Goal: Task Accomplishment & Management: Complete application form

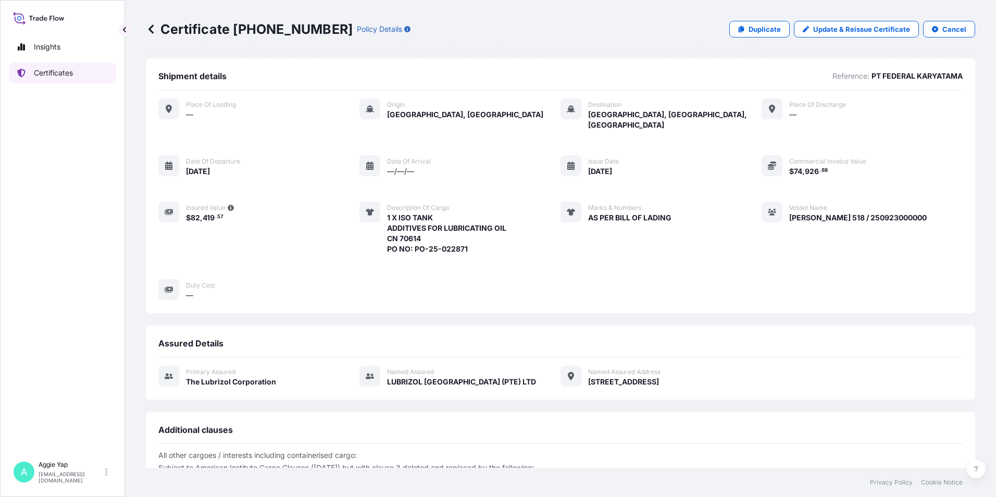
scroll to position [121, 0]
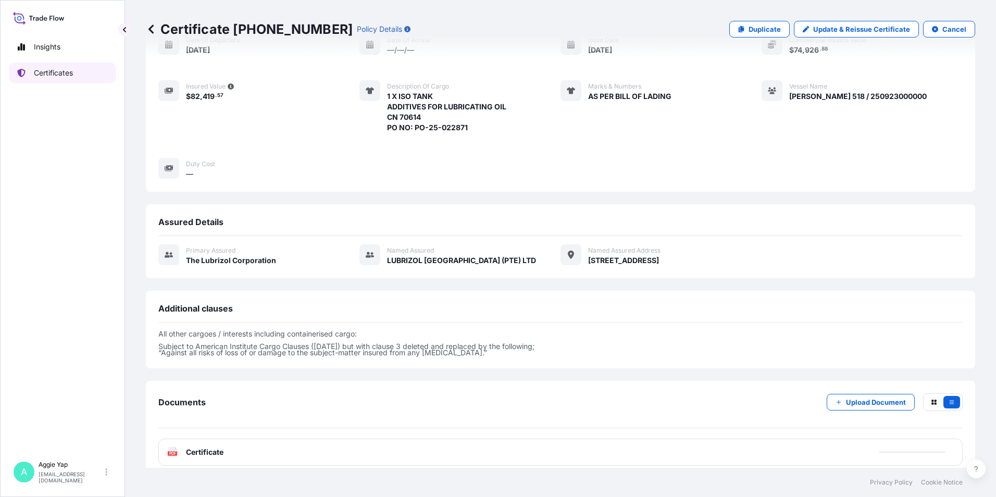
click at [53, 72] on p "Certificates" at bounding box center [53, 73] width 39 height 10
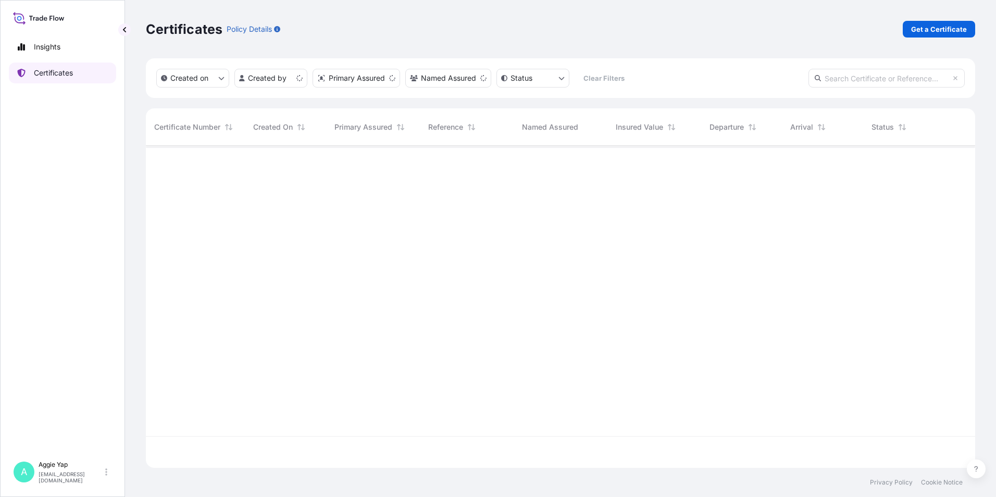
scroll to position [320, 821]
click at [932, 31] on p "Get a Certificate" at bounding box center [939, 29] width 56 height 10
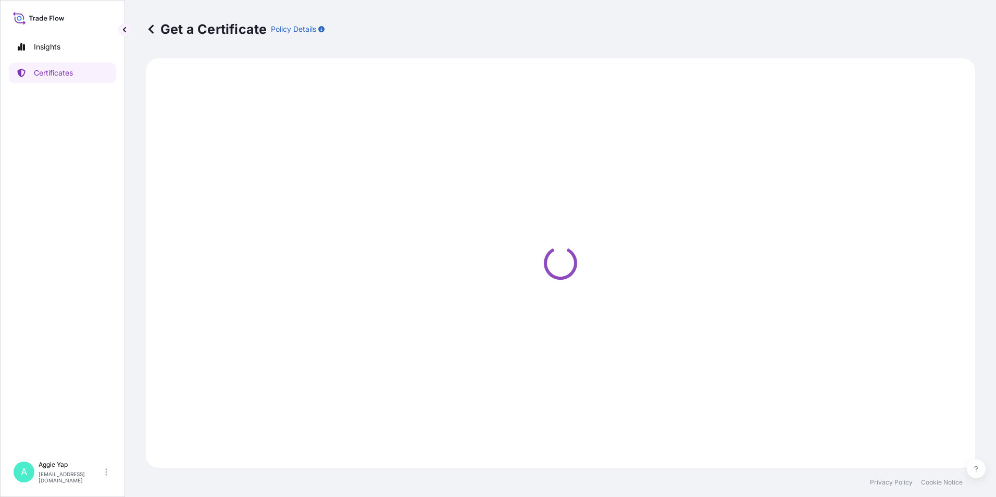
select select "Barge"
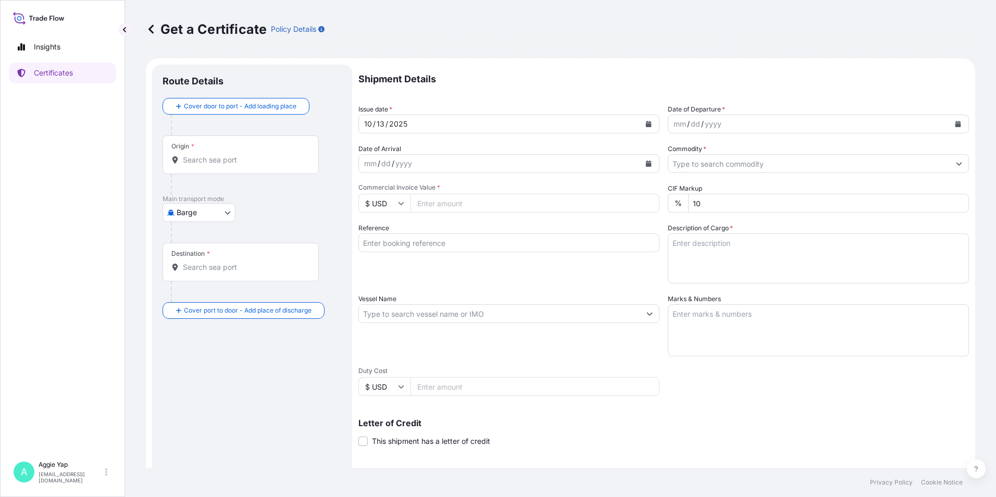
click at [238, 169] on div "Origin *" at bounding box center [241, 154] width 156 height 39
click at [238, 165] on input "Origin *" at bounding box center [244, 160] width 123 height 10
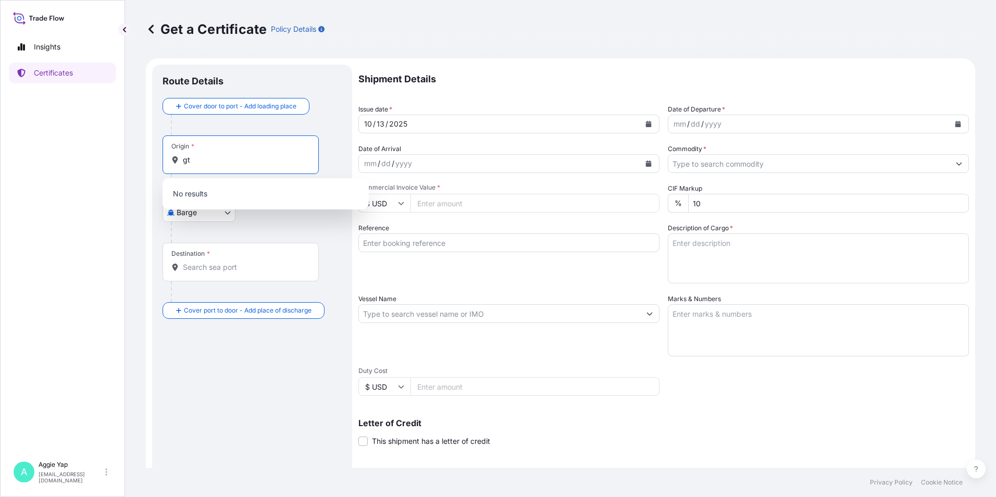
type input "g"
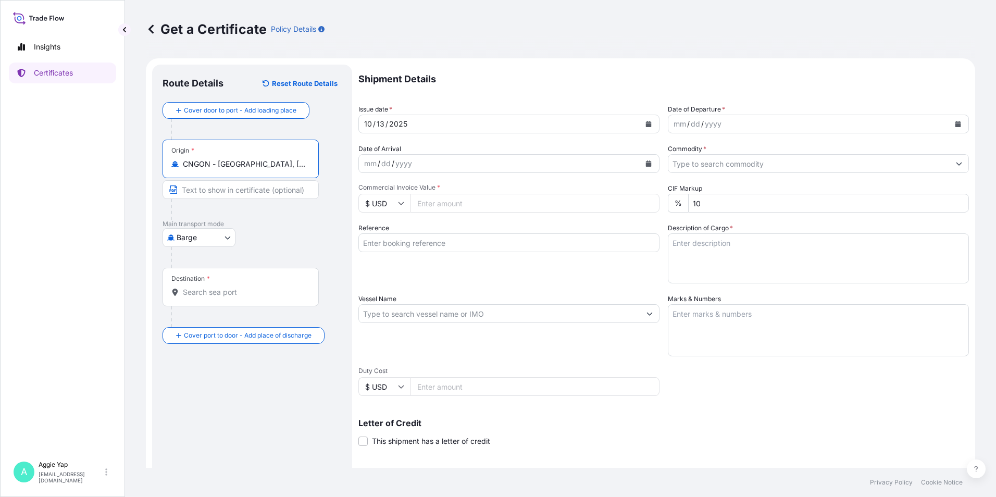
type input "CNGON - [GEOGRAPHIC_DATA], [GEOGRAPHIC_DATA]"
click at [200, 295] on input "Destination *" at bounding box center [244, 292] width 123 height 10
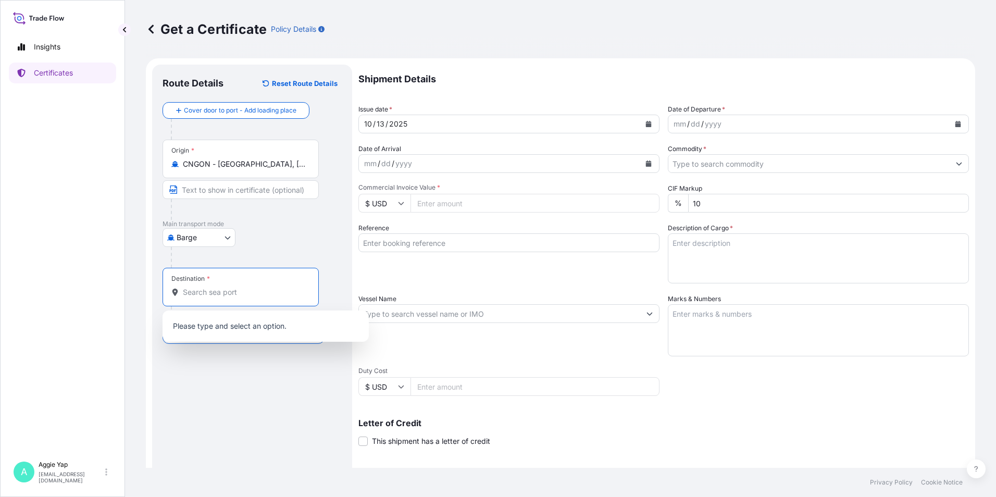
type input "T"
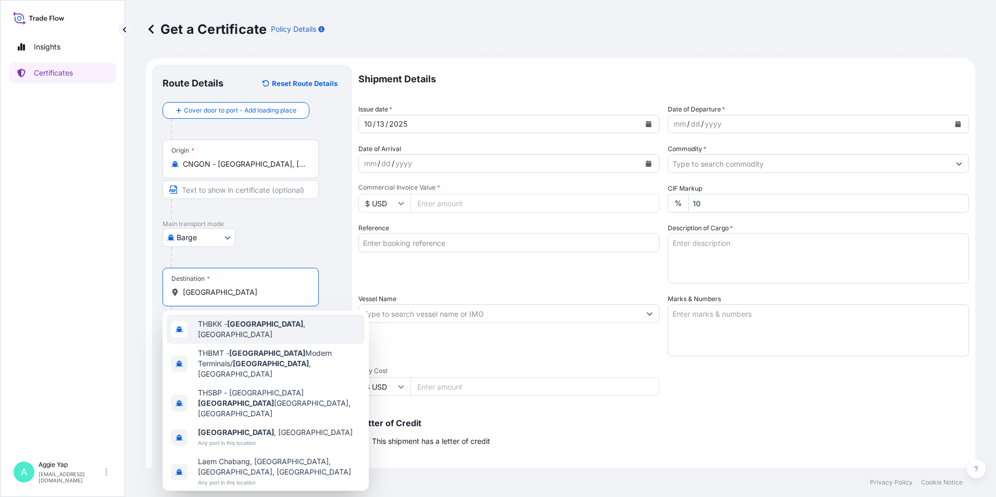
click at [251, 332] on span "THBKK - [GEOGRAPHIC_DATA] , [GEOGRAPHIC_DATA]" at bounding box center [279, 329] width 163 height 21
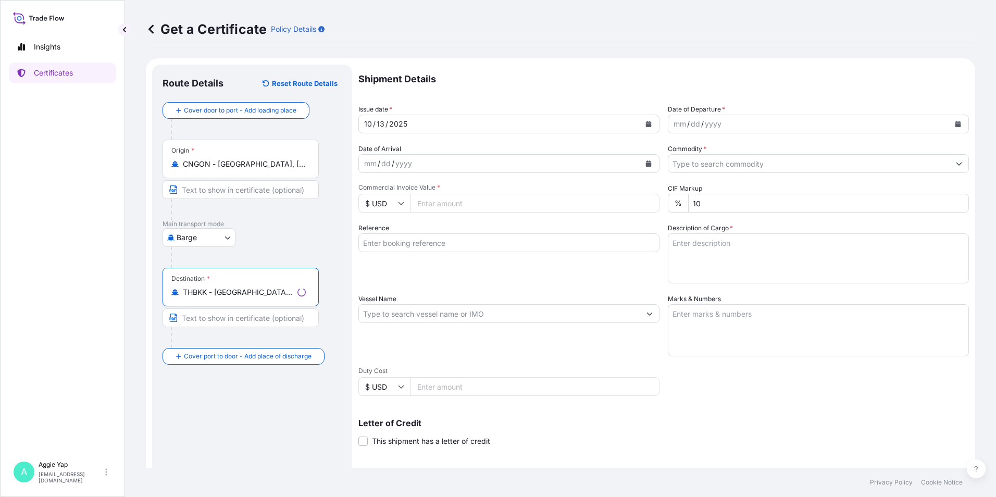
type input "THBKK - [GEOGRAPHIC_DATA], [GEOGRAPHIC_DATA]"
click at [217, 194] on input "Text to appear on certificate" at bounding box center [241, 189] width 156 height 19
type input "GAOLAN, [GEOGRAPHIC_DATA]"
click at [203, 324] on input "Text to appear on certificate" at bounding box center [241, 317] width 156 height 19
type input "[GEOGRAPHIC_DATA], [GEOGRAPHIC_DATA]"
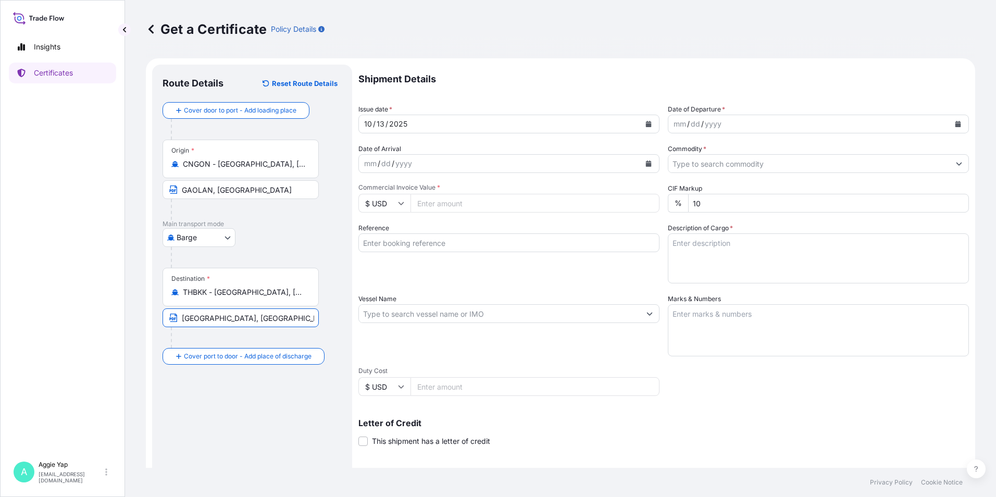
click at [645, 120] on button "Calendar" at bounding box center [648, 124] width 17 height 17
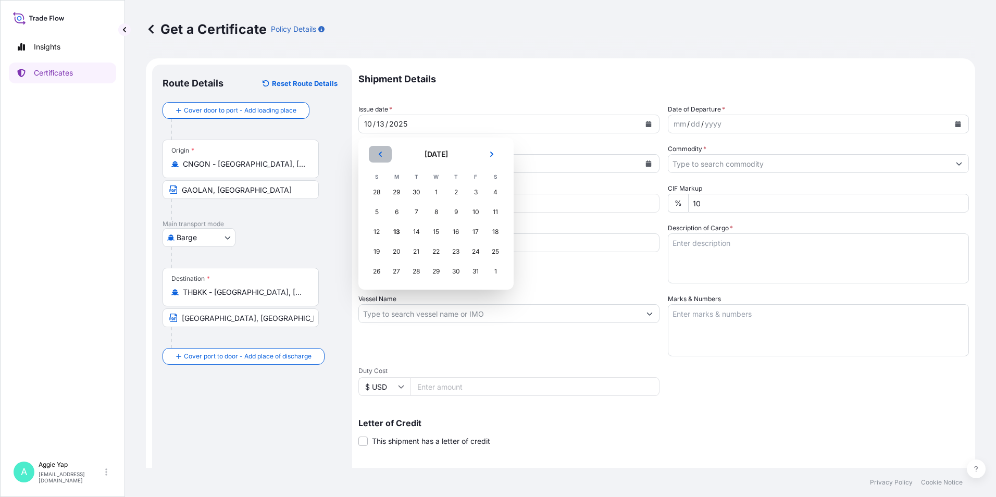
click at [381, 152] on icon "Previous" at bounding box center [380, 154] width 6 height 6
click at [419, 272] on div "30" at bounding box center [416, 271] width 19 height 19
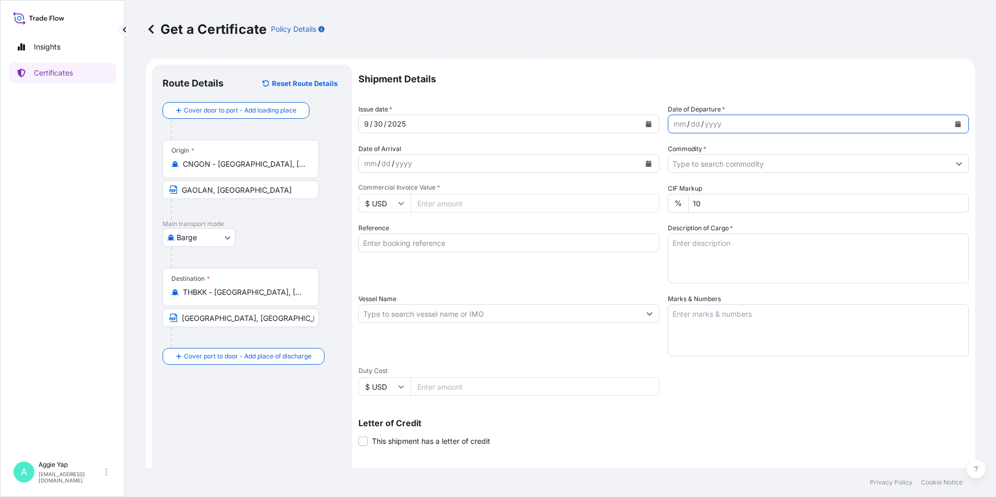
click at [951, 120] on button "Calendar" at bounding box center [958, 124] width 17 height 17
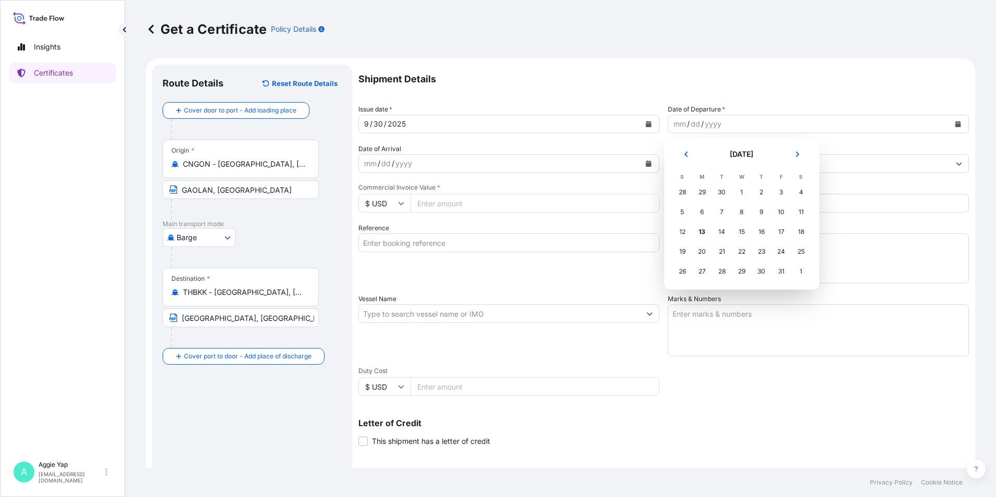
click at [684, 159] on button "Previous" at bounding box center [686, 154] width 23 height 17
click at [726, 275] on div "30" at bounding box center [722, 271] width 19 height 19
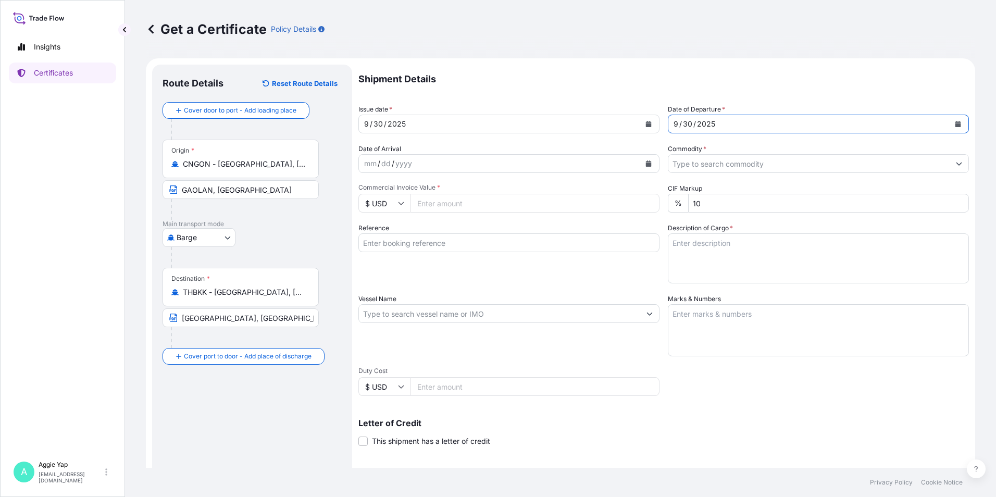
click at [739, 159] on input "Commodity *" at bounding box center [808, 163] width 281 height 19
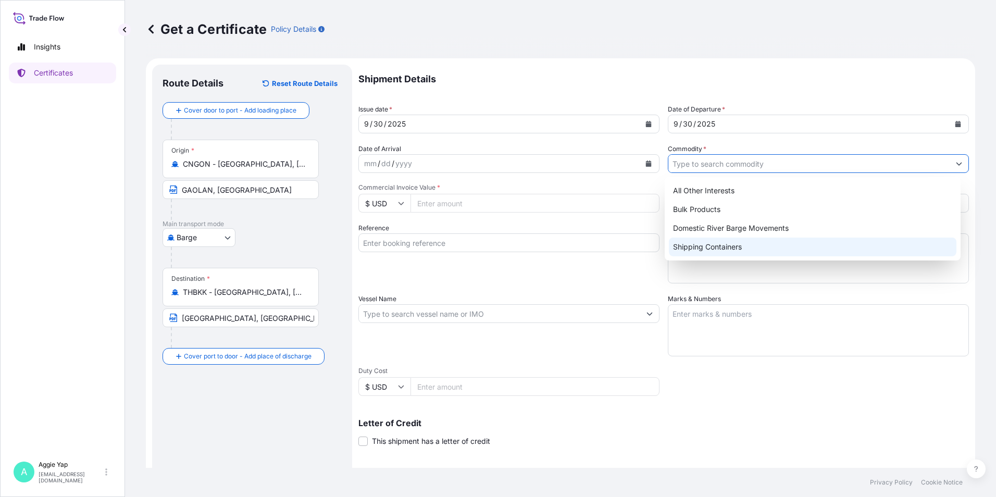
click at [706, 245] on div "Shipping Containers" at bounding box center [813, 247] width 288 height 19
type input "Shipping Containers"
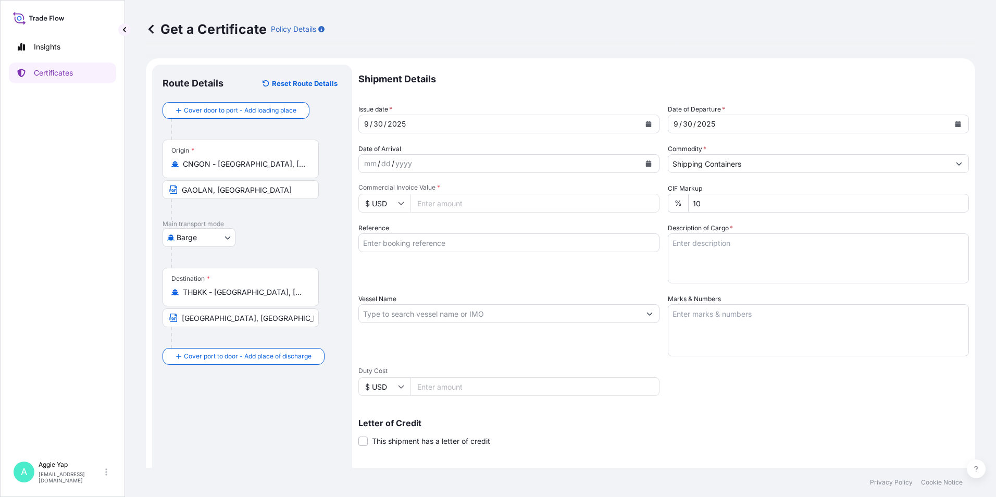
click at [456, 207] on input "Commercial Invoice Value *" at bounding box center [534, 203] width 249 height 19
type input "67129.06"
click at [481, 243] on input "Reference" at bounding box center [508, 242] width 301 height 19
type input "ENEOS (THAILAND) LTD"
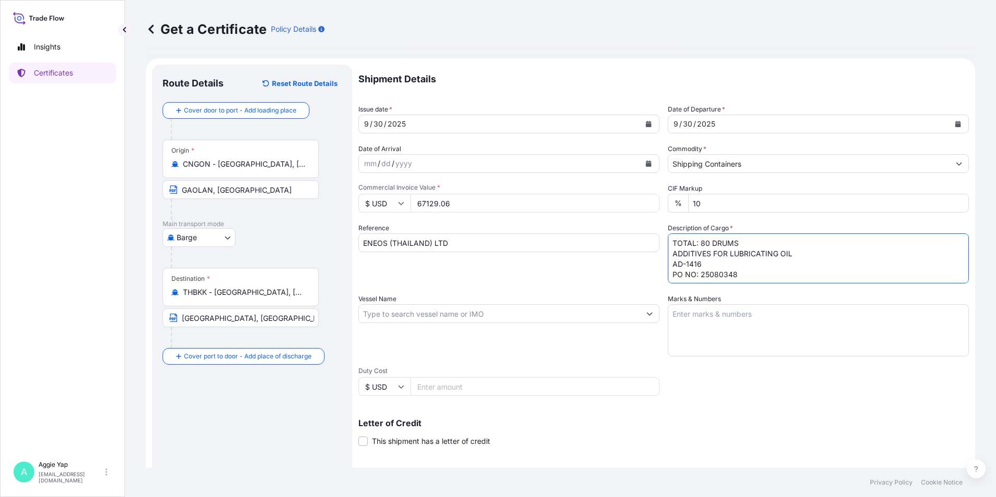
type textarea "TOTAL: 80 DRUMS ADDITIVES FOR LUBRICATING OIL AD-1416 PO NO: 25080348"
click at [466, 310] on input "Vessel Name" at bounding box center [499, 313] width 281 height 19
type input "K"
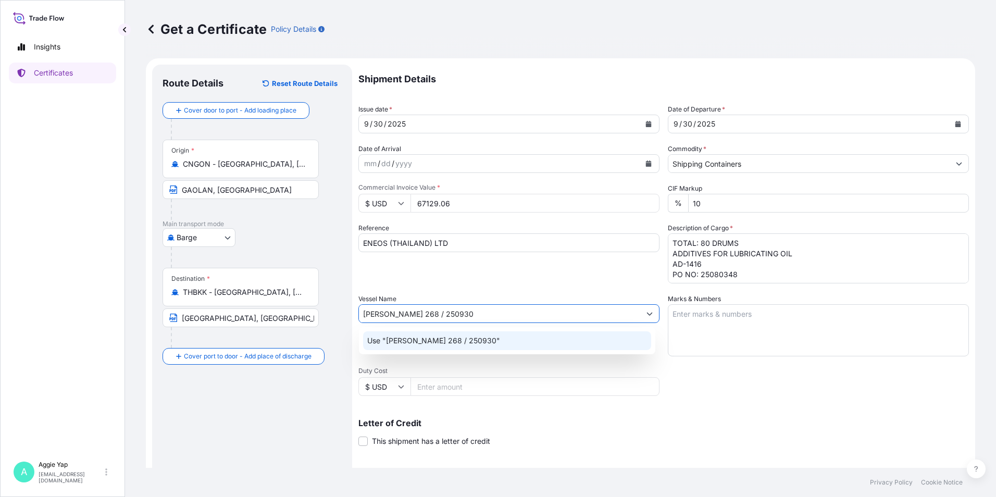
click at [433, 333] on div "Use "[PERSON_NAME] 268 / 250930"" at bounding box center [507, 340] width 288 height 19
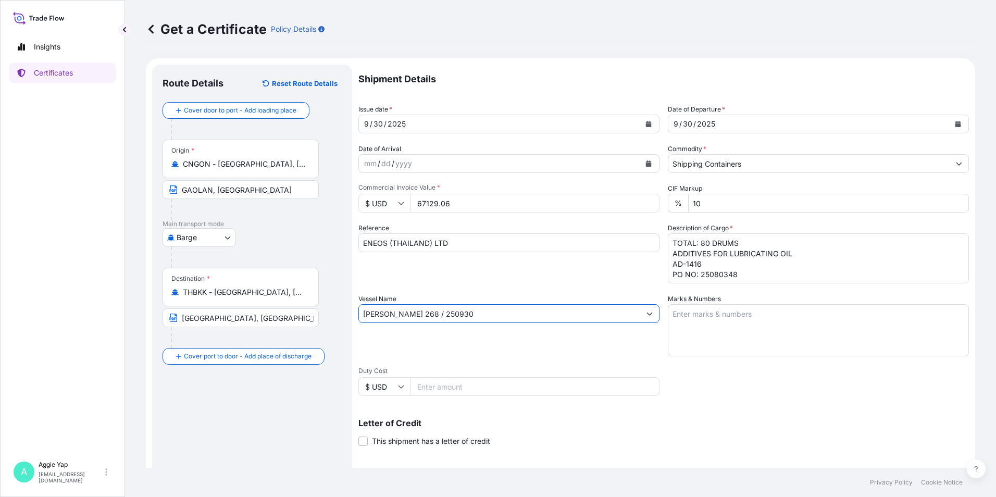
type input "[PERSON_NAME] 268 / 250930"
click at [715, 319] on textarea "Marks & Numbers" at bounding box center [818, 330] width 301 height 52
type textarea "AS PER BILL OF LADING"
drag, startPoint x: 720, startPoint y: 416, endPoint x: 634, endPoint y: 396, distance: 88.2
click at [720, 415] on div "Letter of Credit This shipment has a letter of credit Letter of credit * Letter…" at bounding box center [663, 426] width 611 height 40
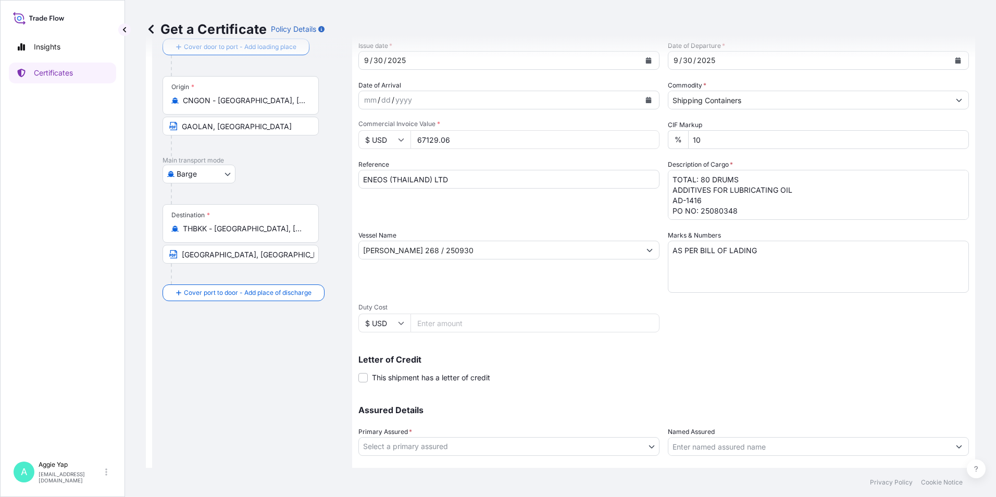
scroll to position [129, 0]
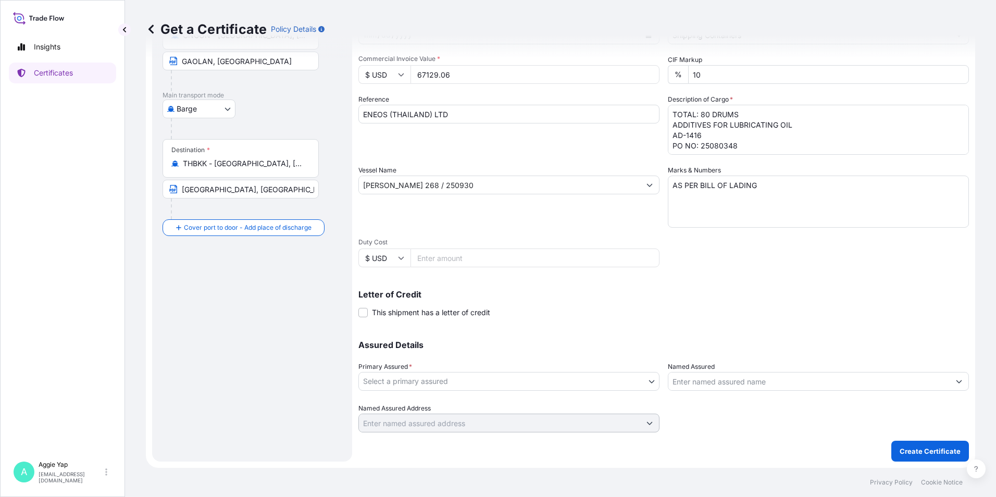
click at [507, 384] on body "Insights Certificates A [PERSON_NAME] [EMAIL_ADDRESS][DOMAIN_NAME] Get a Certif…" at bounding box center [498, 248] width 996 height 497
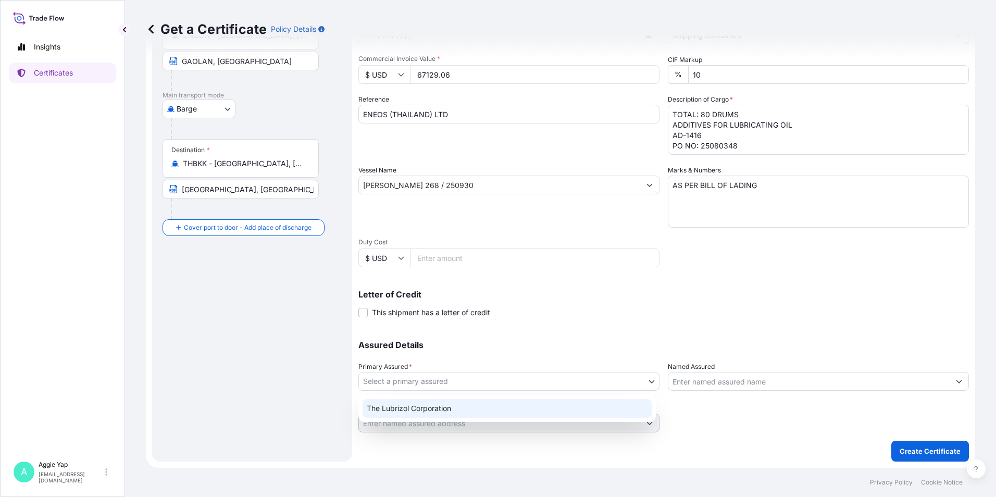
click at [423, 411] on div "The Lubrizol Corporation" at bounding box center [507, 408] width 289 height 19
select select "31566"
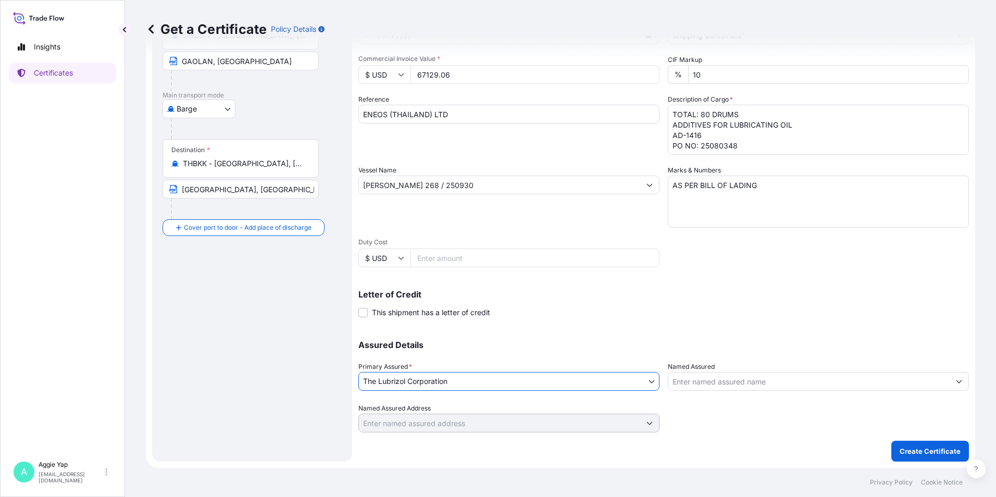
click at [737, 380] on input "Named Assured" at bounding box center [808, 381] width 281 height 19
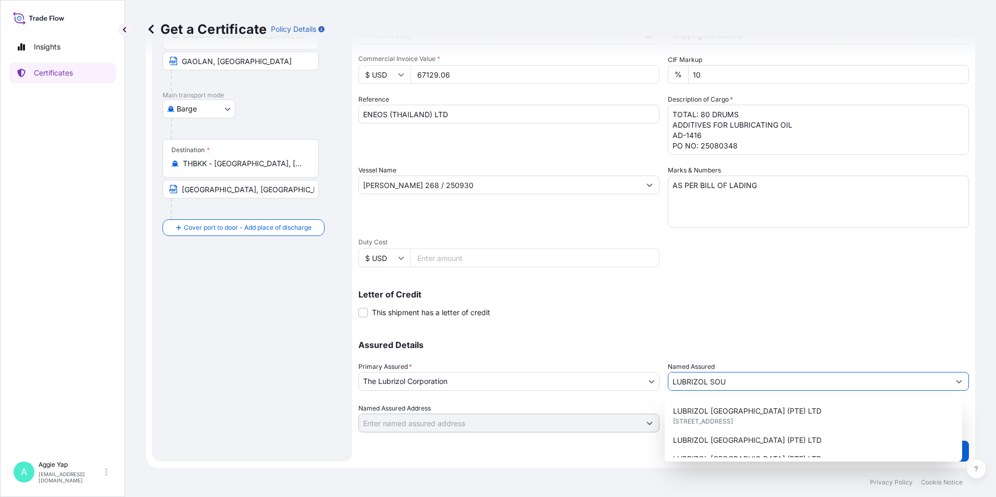
scroll to position [104, 0]
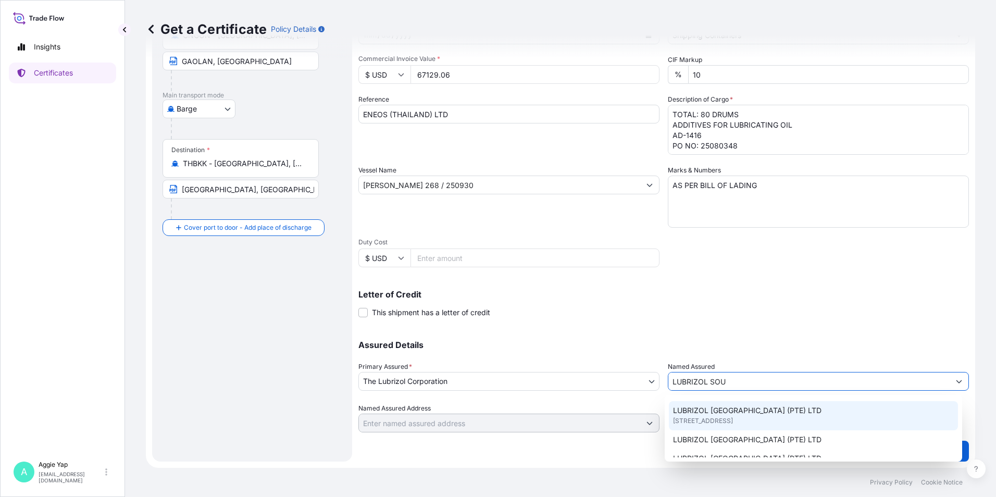
click at [733, 422] on span "[STREET_ADDRESS]" at bounding box center [703, 421] width 60 height 10
type input "LUBRIZOL [GEOGRAPHIC_DATA] (PTE) LTD"
type input "[STREET_ADDRESS]"
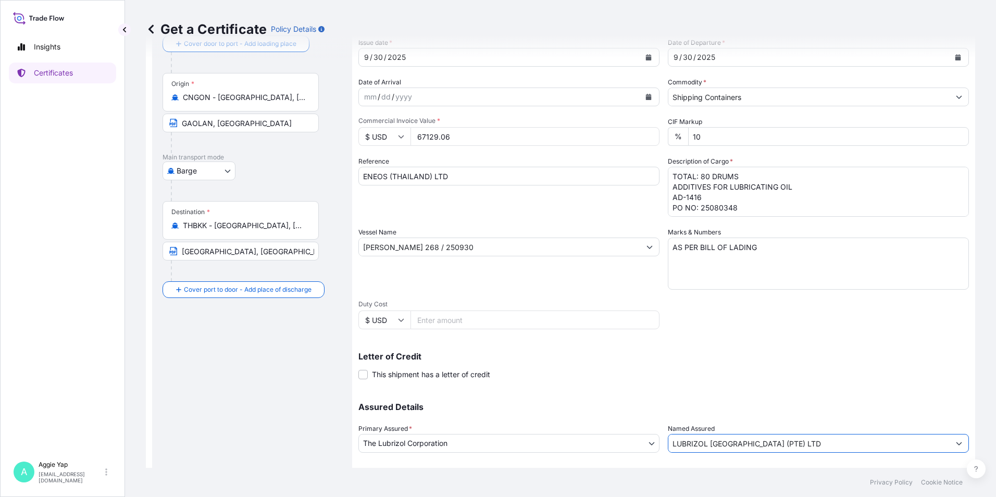
scroll to position [129, 0]
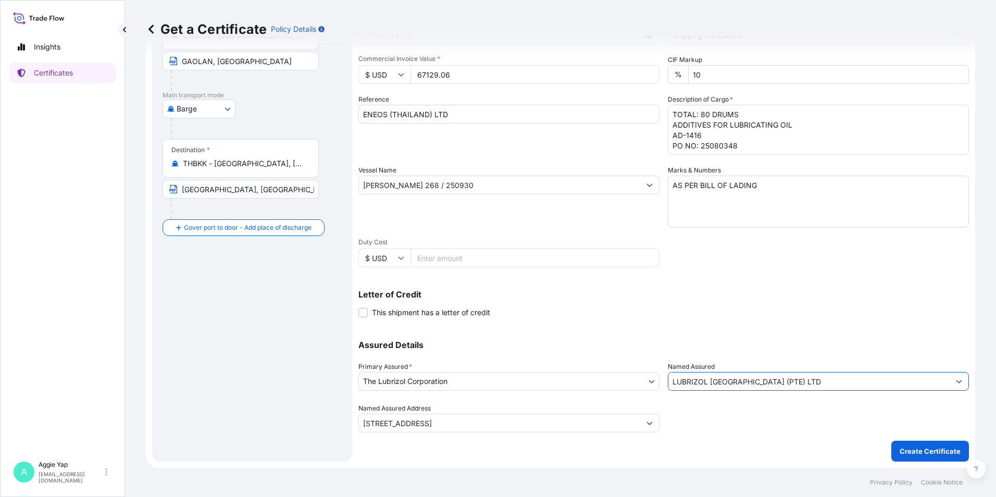
type input "LUBRIZOL [GEOGRAPHIC_DATA] (PTE) LTD"
click at [914, 449] on p "Create Certificate" at bounding box center [930, 451] width 61 height 10
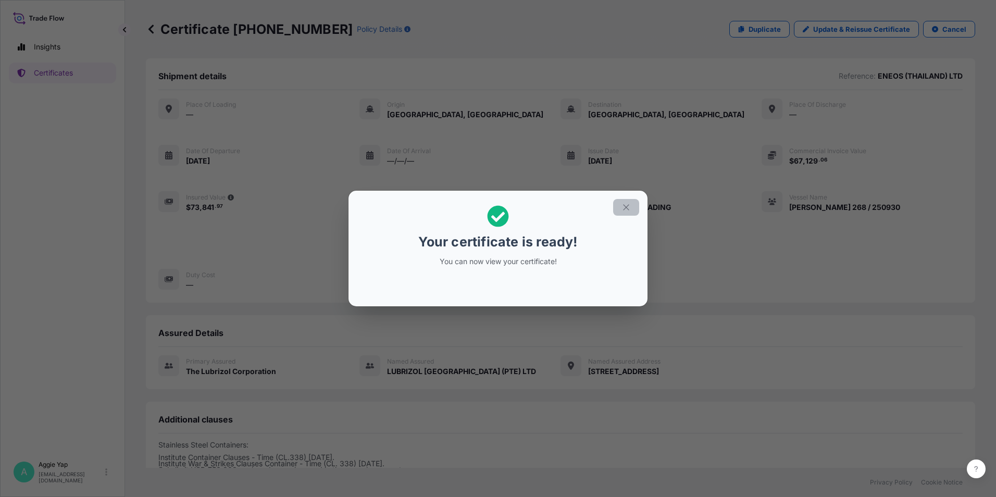
click at [626, 209] on icon "button" at bounding box center [625, 207] width 9 height 9
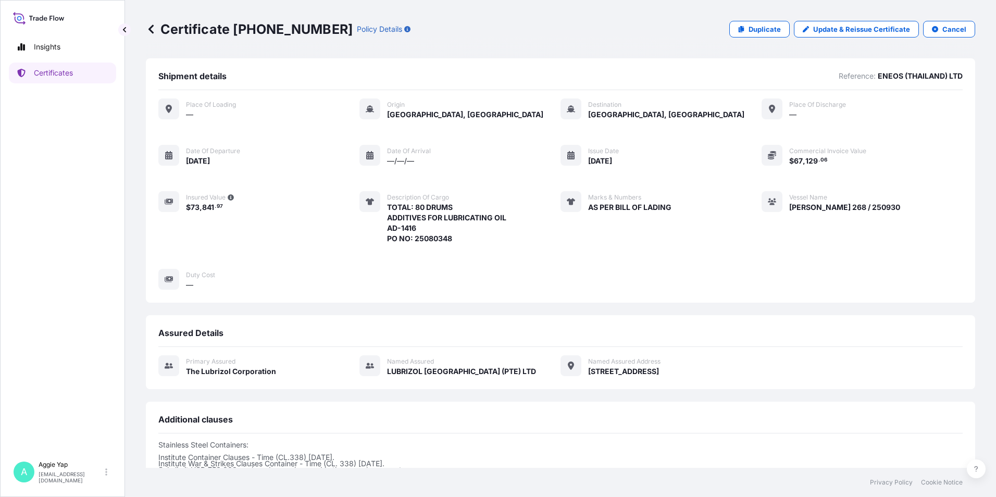
scroll to position [128, 0]
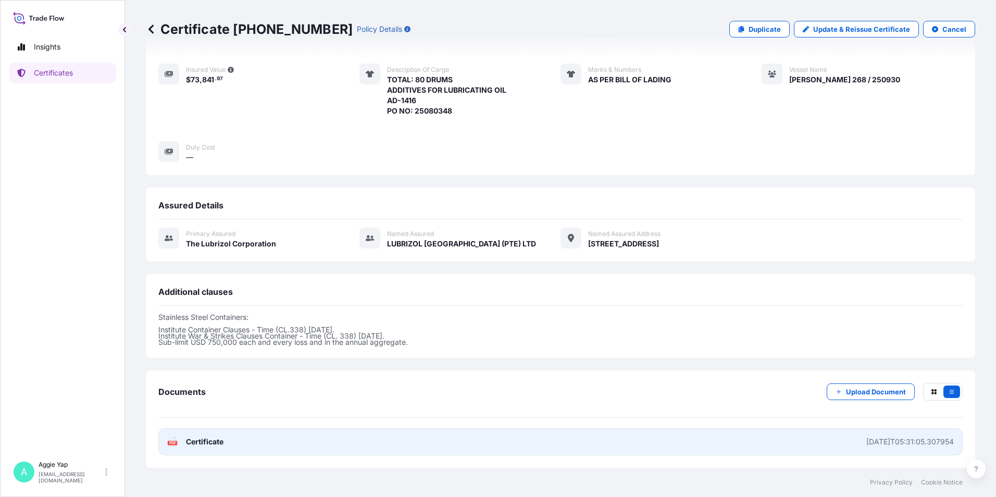
click at [406, 451] on link "PDF Certificate [DATE]T05:31:05.307954" at bounding box center [560, 441] width 804 height 27
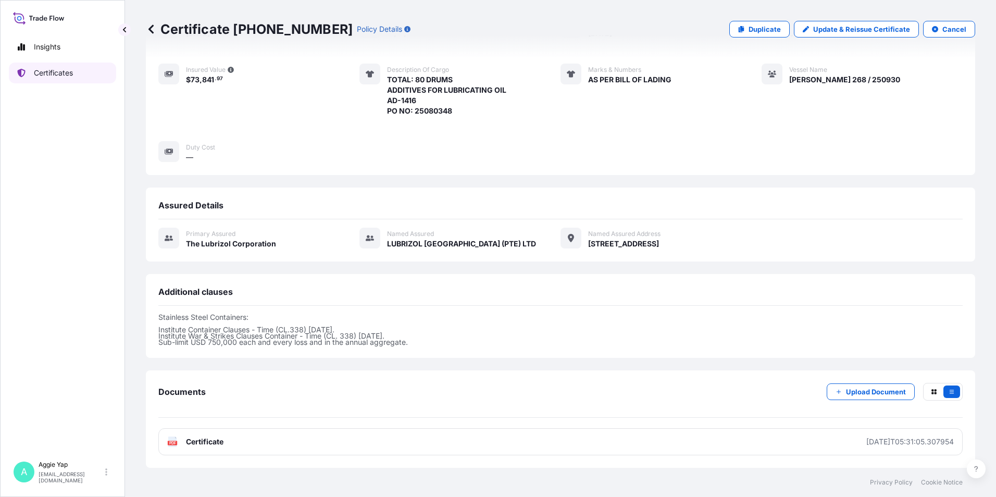
click at [83, 73] on link "Certificates" at bounding box center [62, 73] width 107 height 21
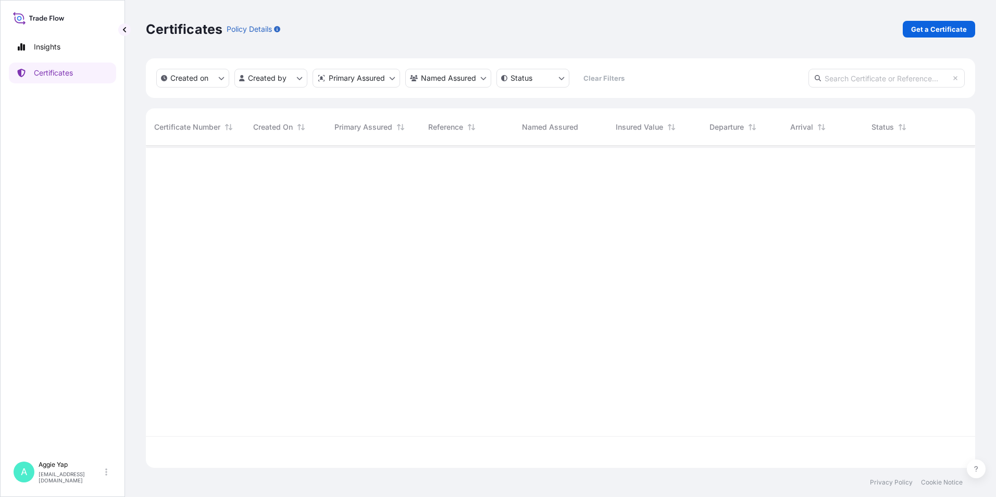
scroll to position [320, 821]
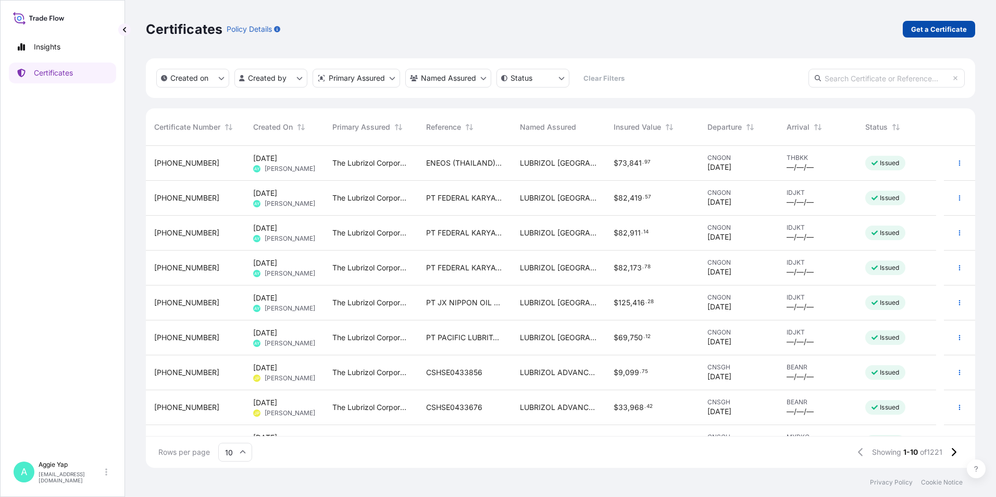
click at [946, 29] on p "Get a Certificate" at bounding box center [939, 29] width 56 height 10
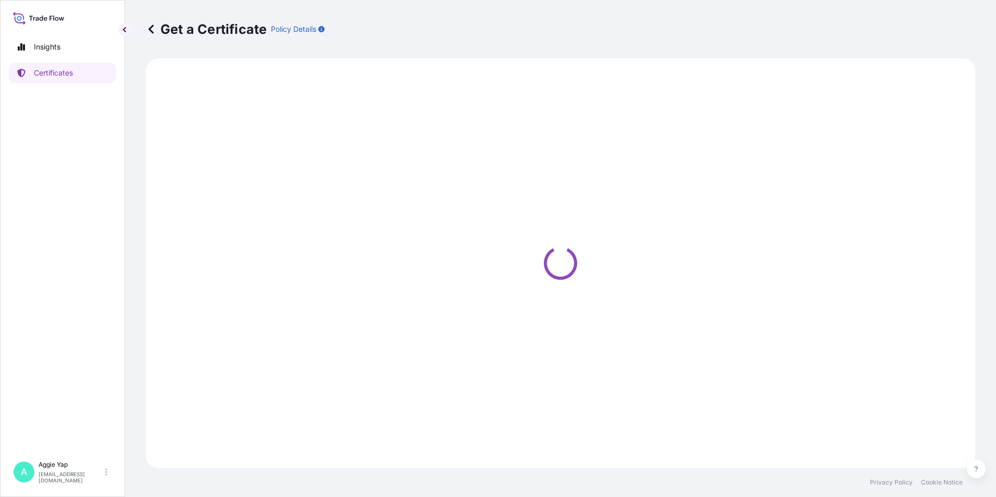
select select "Barge"
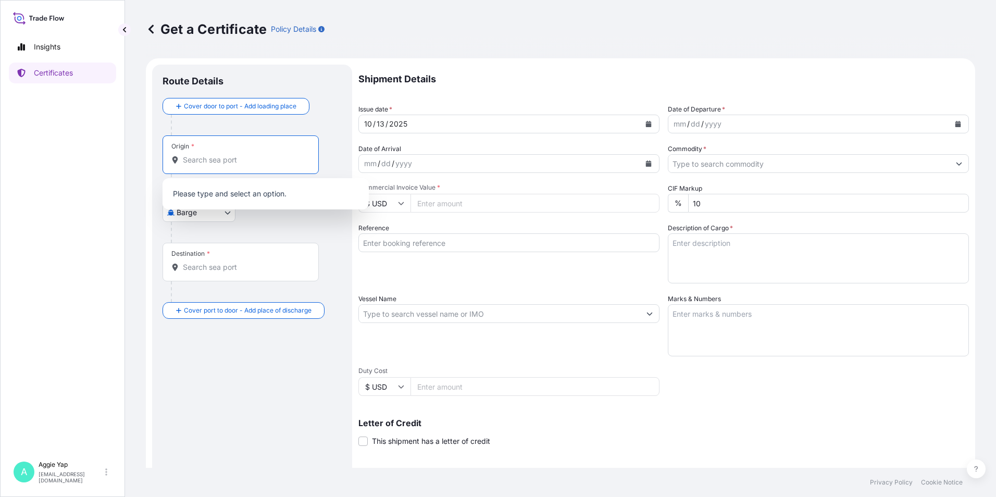
click at [220, 155] on input "Origin *" at bounding box center [244, 160] width 123 height 10
click at [238, 194] on span "SGSIN - [GEOGRAPHIC_DATA], [GEOGRAPHIC_DATA]" at bounding box center [279, 196] width 163 height 21
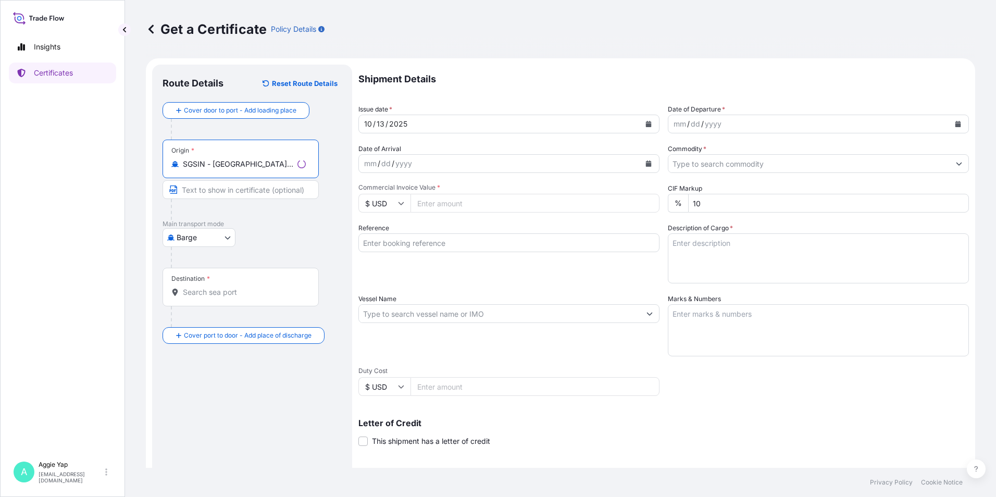
type input "SGSIN - [GEOGRAPHIC_DATA], [GEOGRAPHIC_DATA]"
click at [202, 234] on body "1 option available. Insights Certificates A [PERSON_NAME] [EMAIL_ADDRESS][DOMAI…" at bounding box center [498, 248] width 996 height 497
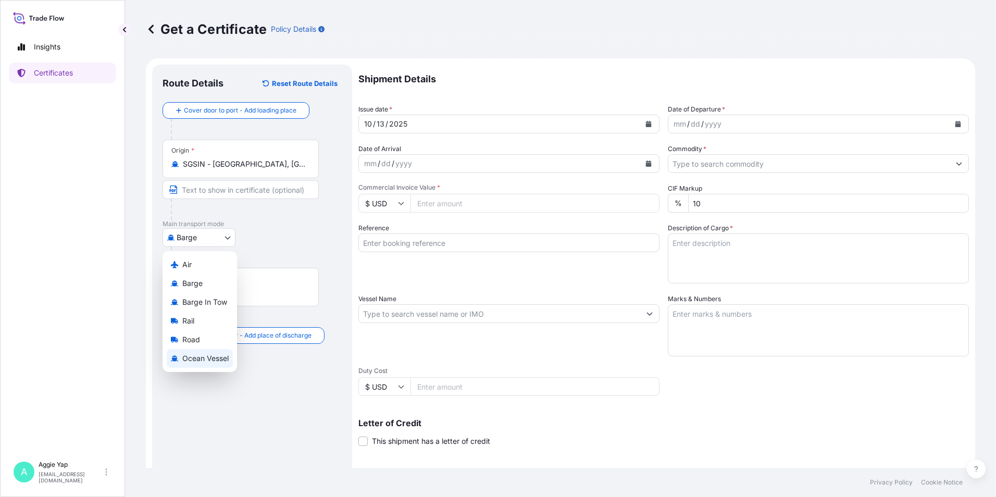
click at [212, 362] on div "Ocean Vessel" at bounding box center [200, 358] width 66 height 19
select select "Ocean Vessel"
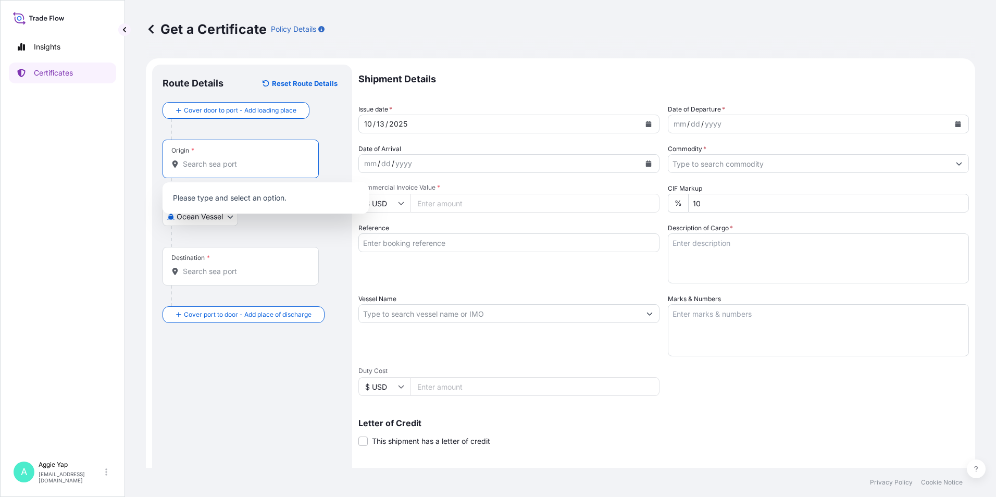
click at [215, 165] on input "Origin *" at bounding box center [244, 164] width 123 height 10
click at [239, 198] on span "SGSIN - [GEOGRAPHIC_DATA], [GEOGRAPHIC_DATA]" at bounding box center [279, 201] width 163 height 21
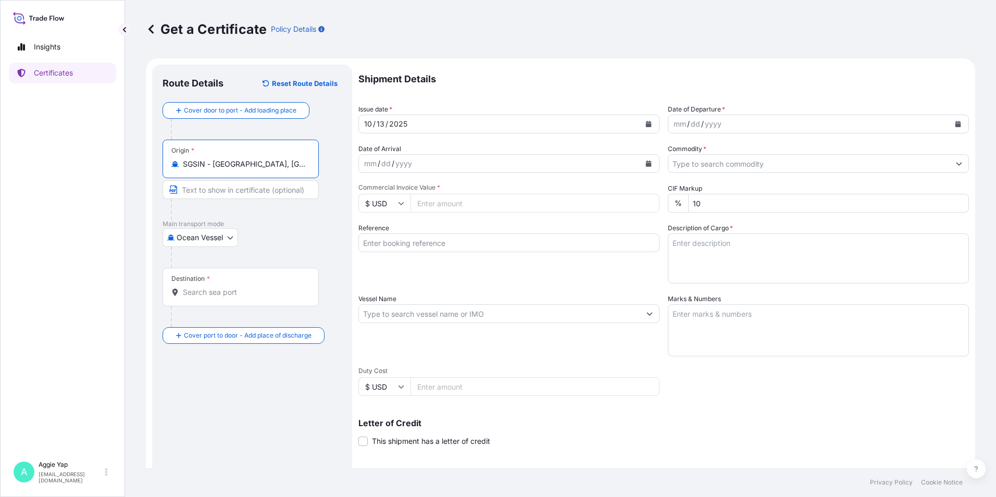
type input "SGSIN - [GEOGRAPHIC_DATA], [GEOGRAPHIC_DATA]"
click at [211, 286] on div "Destination *" at bounding box center [241, 287] width 156 height 39
click at [211, 287] on input "Destination *" at bounding box center [244, 292] width 123 height 10
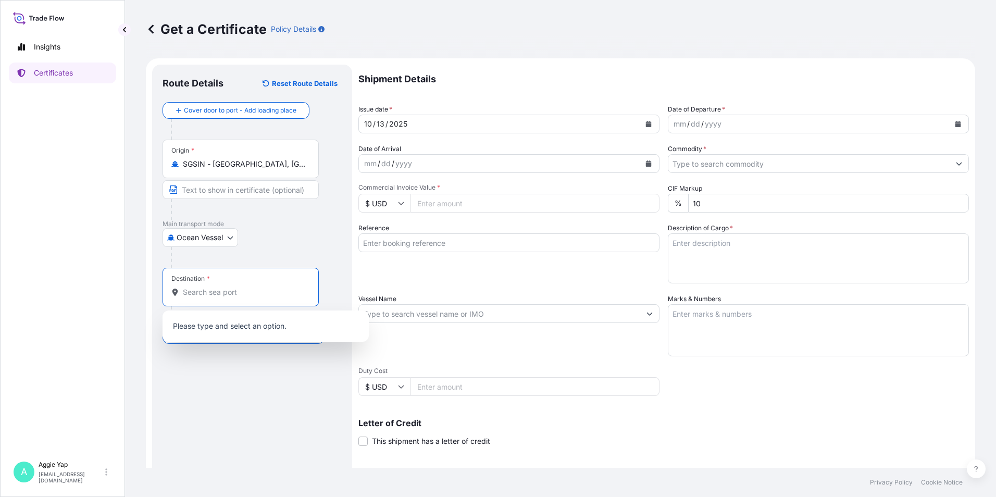
click at [201, 291] on input "Destination *" at bounding box center [244, 292] width 123 height 10
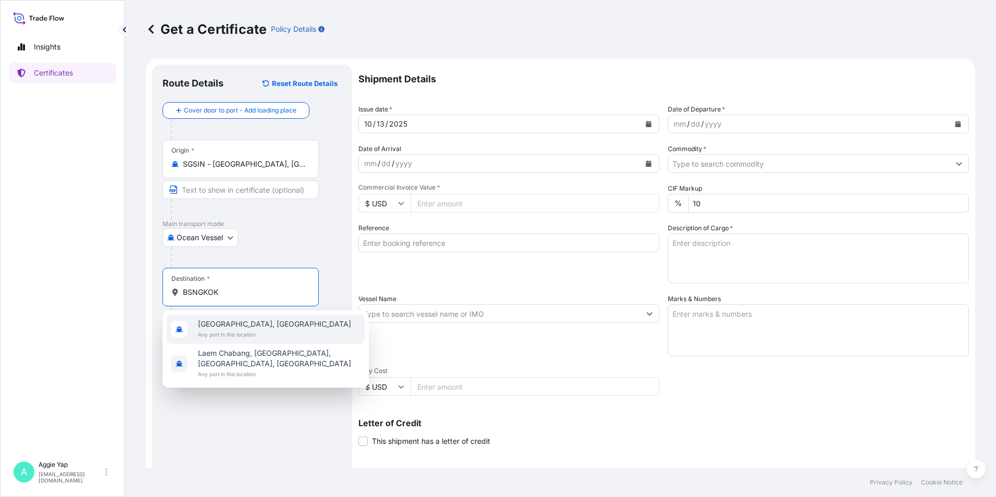
click at [247, 332] on span "Any port in this location" at bounding box center [274, 334] width 153 height 10
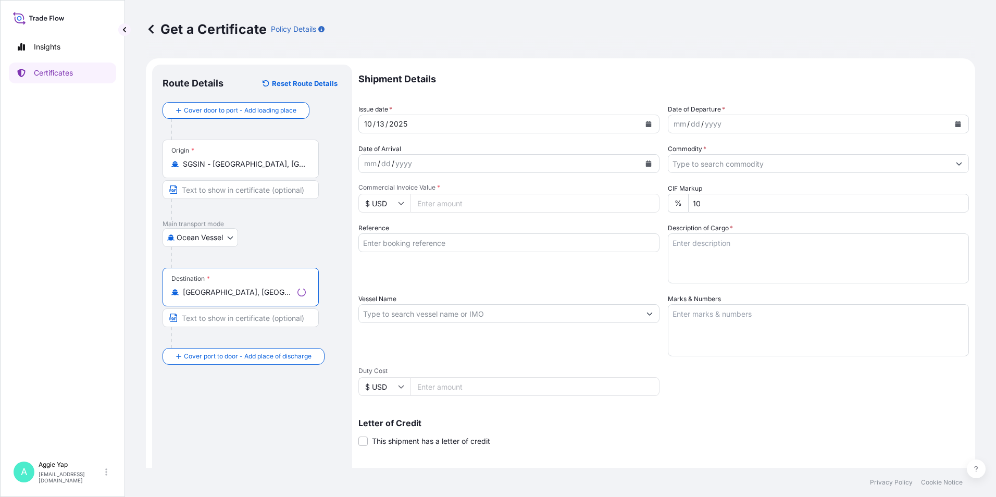
type input "[GEOGRAPHIC_DATA], [GEOGRAPHIC_DATA]"
click at [220, 193] on input "Text to appear on certificate" at bounding box center [241, 189] width 156 height 19
type input "[GEOGRAPHIC_DATA]"
click at [224, 320] on input "Text to appear on certificate" at bounding box center [241, 317] width 156 height 19
type input "[GEOGRAPHIC_DATA], PAT"
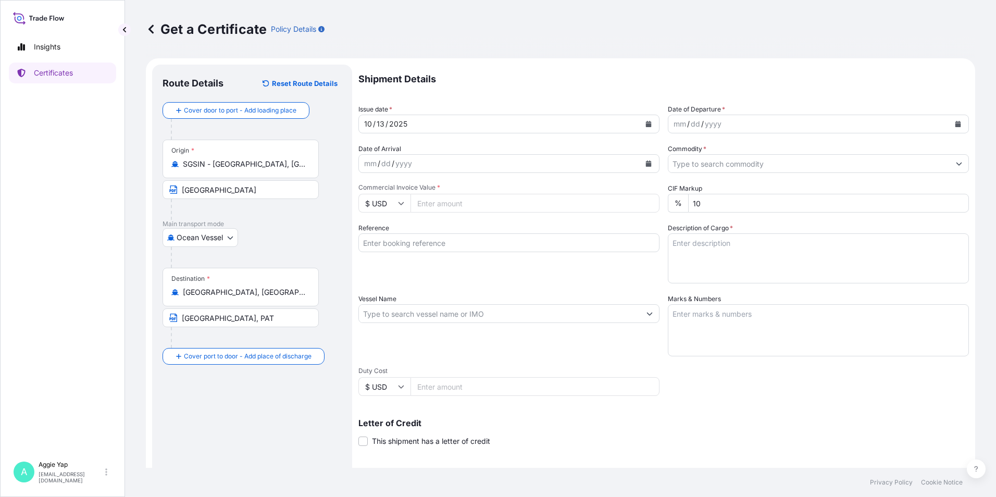
click at [585, 271] on div "Reference" at bounding box center [508, 253] width 301 height 60
click at [652, 128] on button "Calendar" at bounding box center [648, 124] width 17 height 17
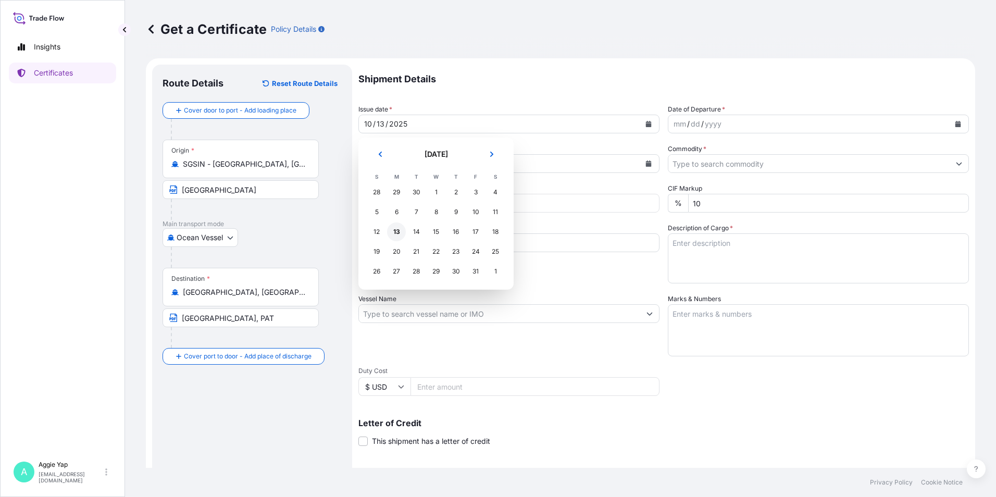
click at [402, 236] on div "13" at bounding box center [396, 231] width 19 height 19
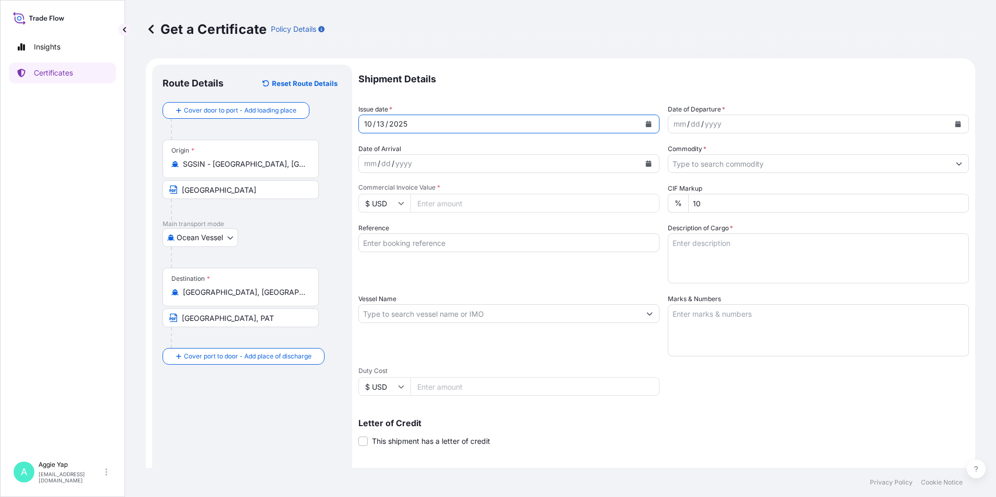
click at [950, 125] on button "Calendar" at bounding box center [958, 124] width 17 height 17
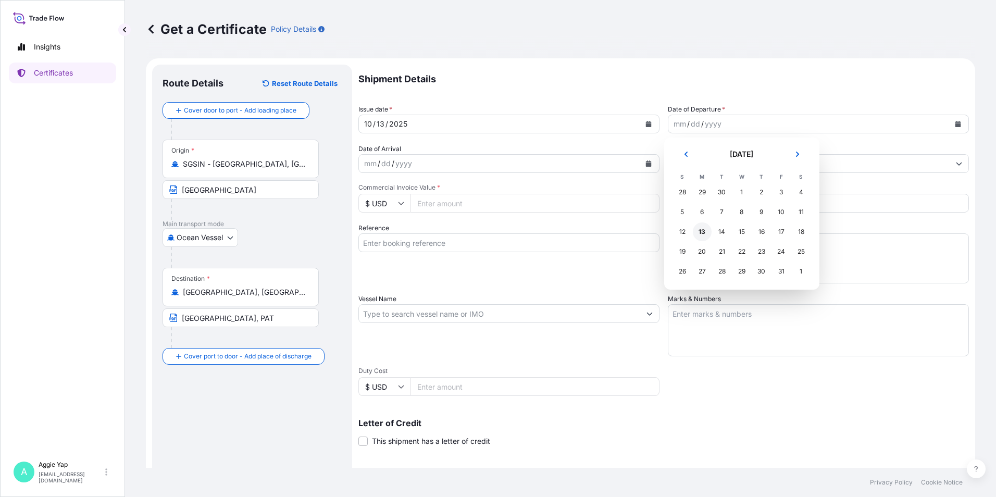
click at [703, 233] on div "13" at bounding box center [702, 231] width 19 height 19
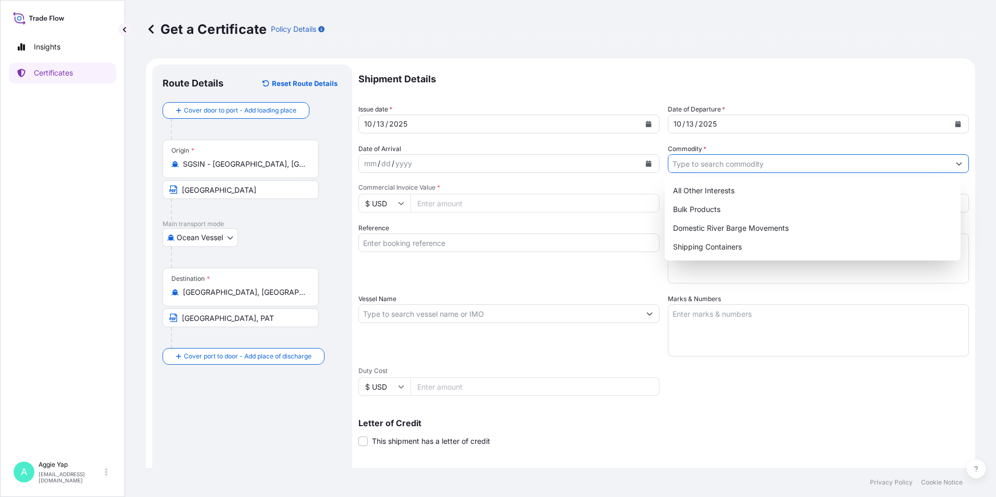
drag, startPoint x: 698, startPoint y: 165, endPoint x: 773, endPoint y: 189, distance: 78.6
click at [700, 165] on input "Commodity *" at bounding box center [808, 163] width 281 height 19
click at [712, 246] on div "Shipping Containers" at bounding box center [813, 247] width 288 height 19
type input "Shipping Containers"
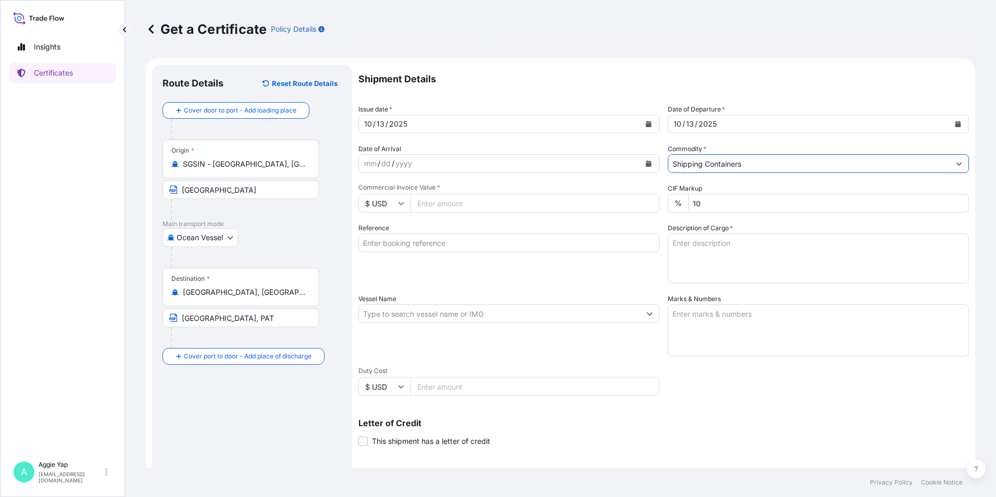
click at [455, 205] on input "Commercial Invoice Value *" at bounding box center [534, 203] width 249 height 19
type input "42923.40"
drag, startPoint x: 442, startPoint y: 250, endPoint x: 438, endPoint y: 245, distance: 5.9
click at [442, 246] on input "Reference" at bounding box center [508, 242] width 301 height 19
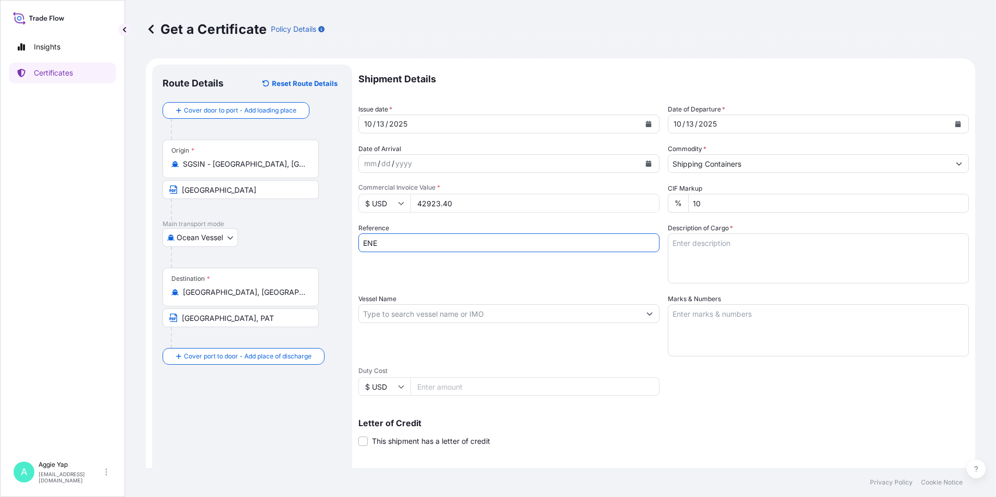
type input "ENEOS (THAILAND) LTD"
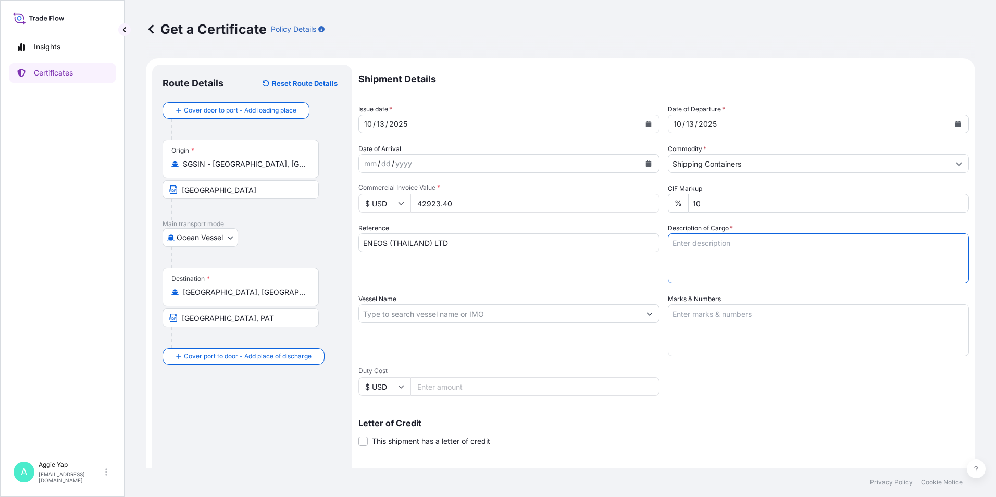
click at [541, 279] on div "Reference ENEOS (THAILAND) LTD" at bounding box center [508, 253] width 301 height 60
click at [707, 251] on textarea "Description of Cargo *" at bounding box center [818, 258] width 301 height 50
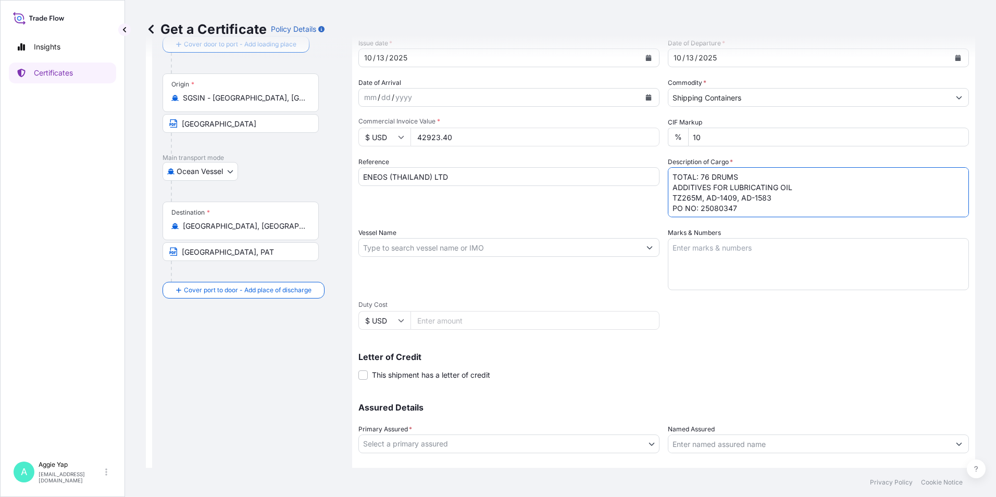
scroll to position [104, 0]
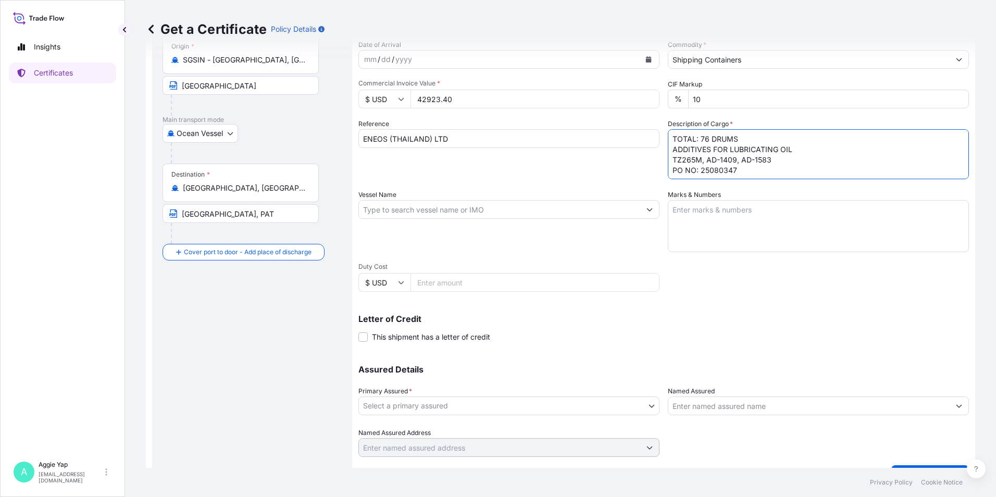
type textarea "TOTAL: 76 DRUMS ADDITIVES FOR LUBRICATING OIL TZ265M, AD-1409, AD-1583 PO NO: 2…"
click at [434, 208] on input "Vessel Name" at bounding box center [499, 209] width 281 height 19
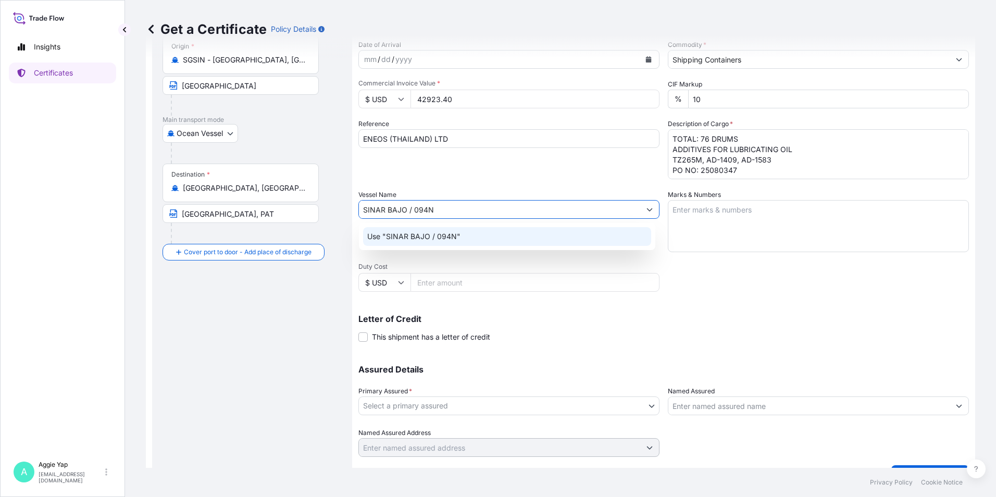
click at [433, 241] on p "Use "SINAR BAJO / 094N"" at bounding box center [413, 236] width 93 height 10
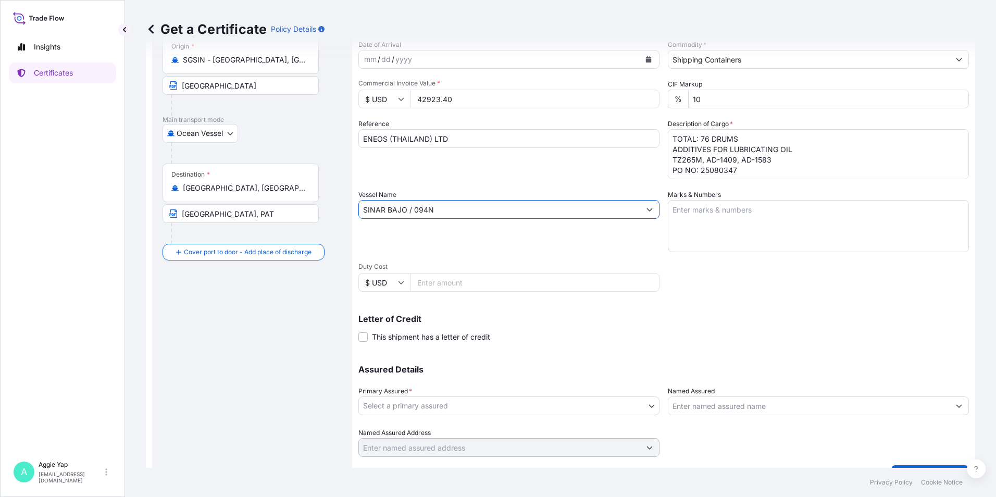
type input "SINAR BAJO / 094N"
click at [713, 229] on textarea "Marks & Numbers" at bounding box center [818, 226] width 301 height 52
type textarea "AS PER BILL OF LADING"
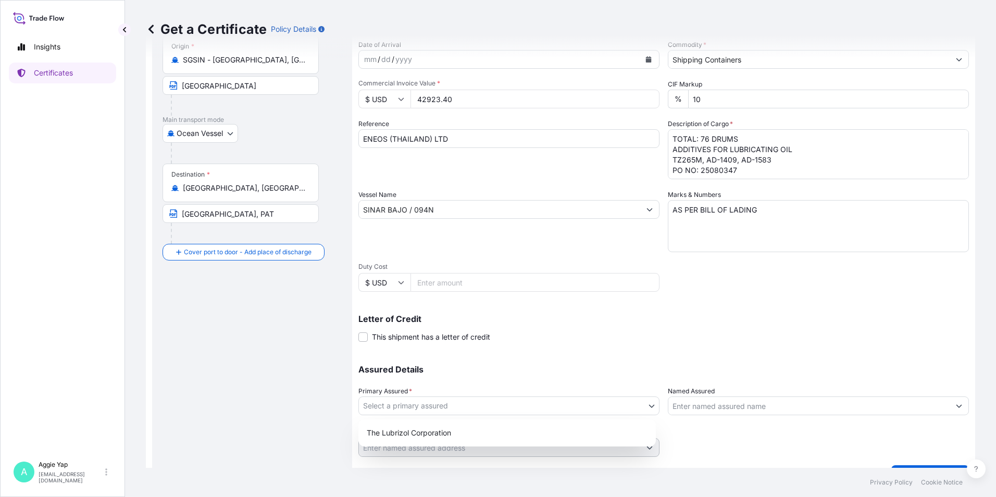
click at [540, 402] on body "Insights Certificates A [PERSON_NAME] [EMAIL_ADDRESS][DOMAIN_NAME] Get a Certif…" at bounding box center [498, 248] width 996 height 497
click at [442, 429] on div "The Lubrizol Corporation" at bounding box center [507, 433] width 289 height 19
select select "31566"
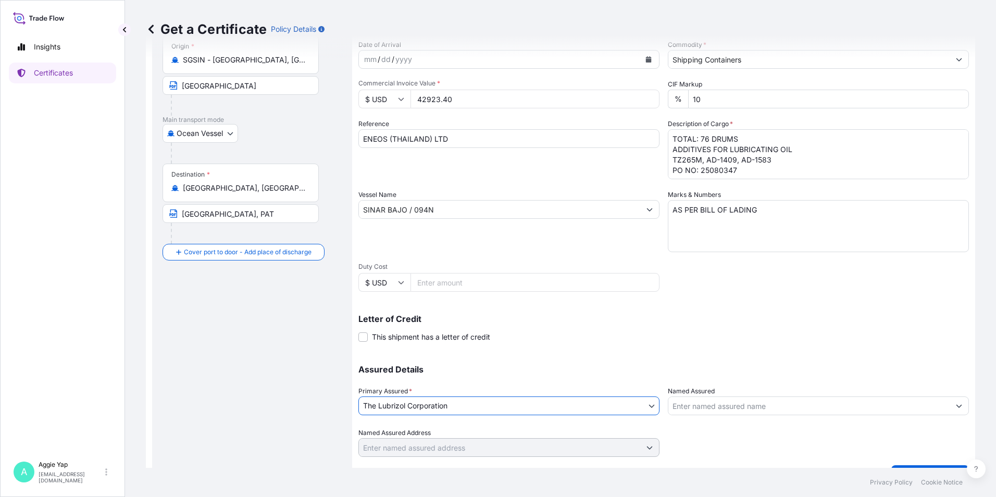
click at [781, 412] on input "Named Assured" at bounding box center [808, 405] width 281 height 19
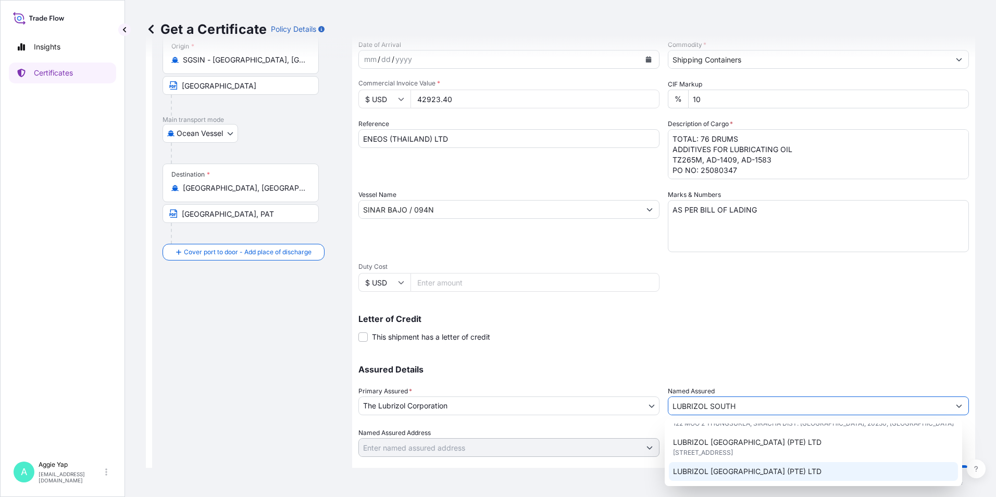
scroll to position [52, 0]
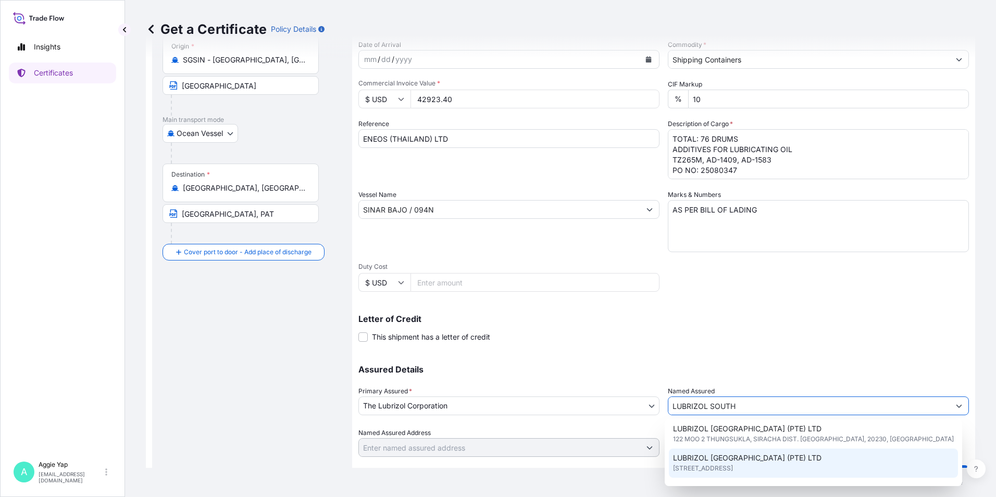
click at [708, 461] on span "LUBRIZOL [GEOGRAPHIC_DATA] (PTE) LTD" at bounding box center [747, 458] width 148 height 10
type input "LUBRIZOL [GEOGRAPHIC_DATA] (PTE) LTD"
type input "[STREET_ADDRESS]"
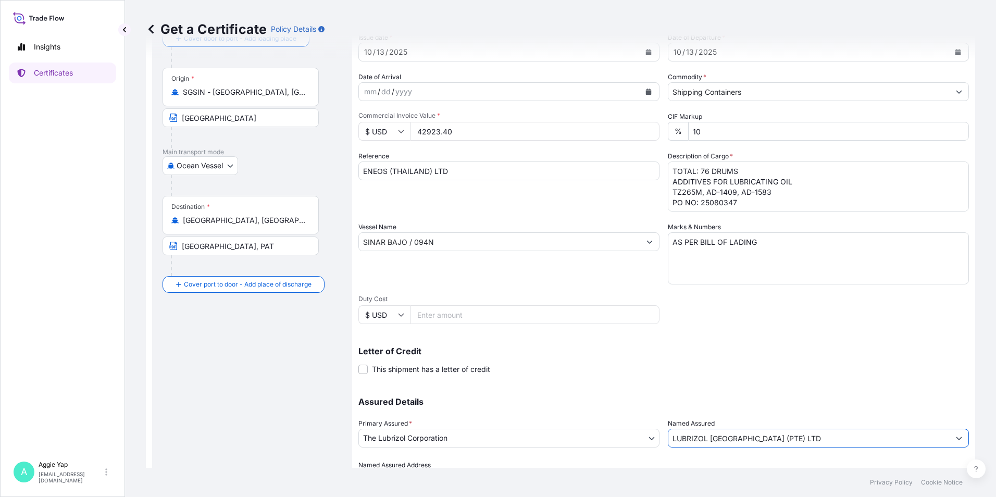
scroll to position [129, 0]
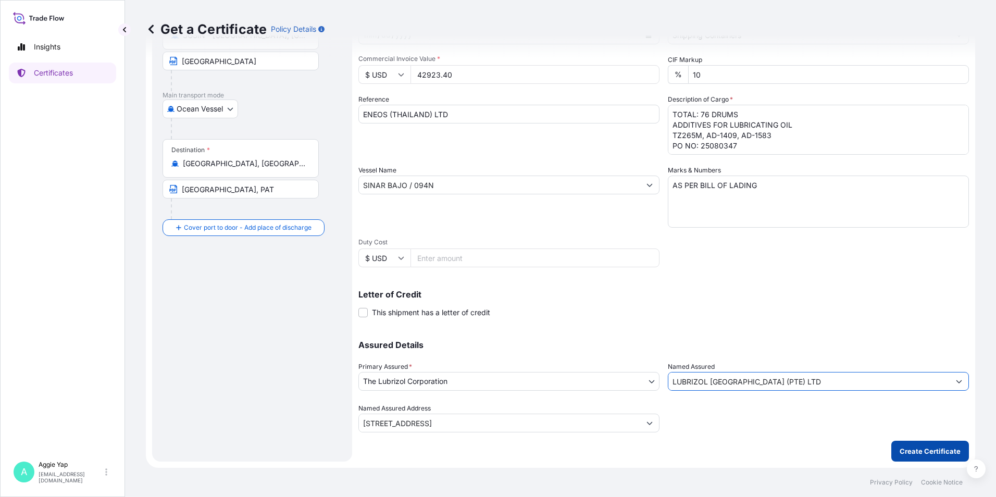
type input "LUBRIZOL [GEOGRAPHIC_DATA] (PTE) LTD"
click at [927, 444] on button "Create Certificate" at bounding box center [930, 451] width 78 height 21
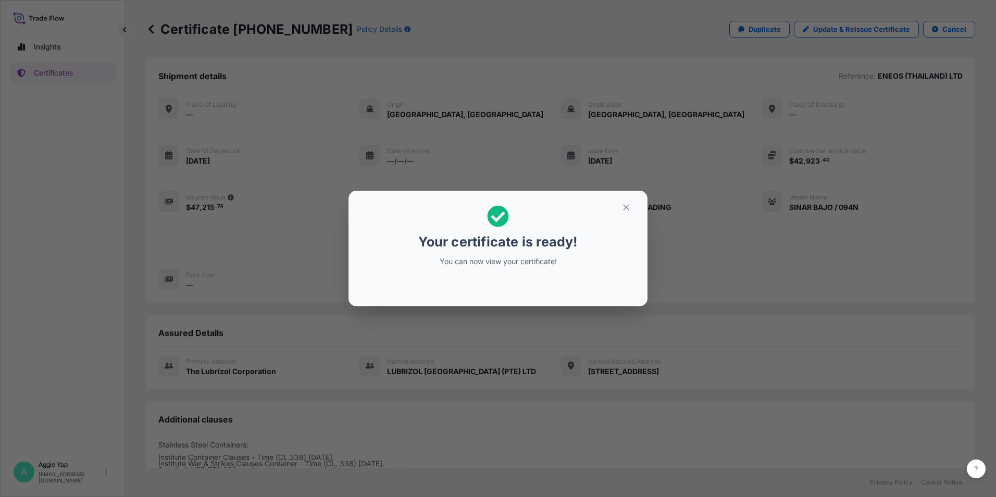
click at [497, 340] on div "Your certificate is ready! You can now view your certificate!" at bounding box center [498, 248] width 996 height 497
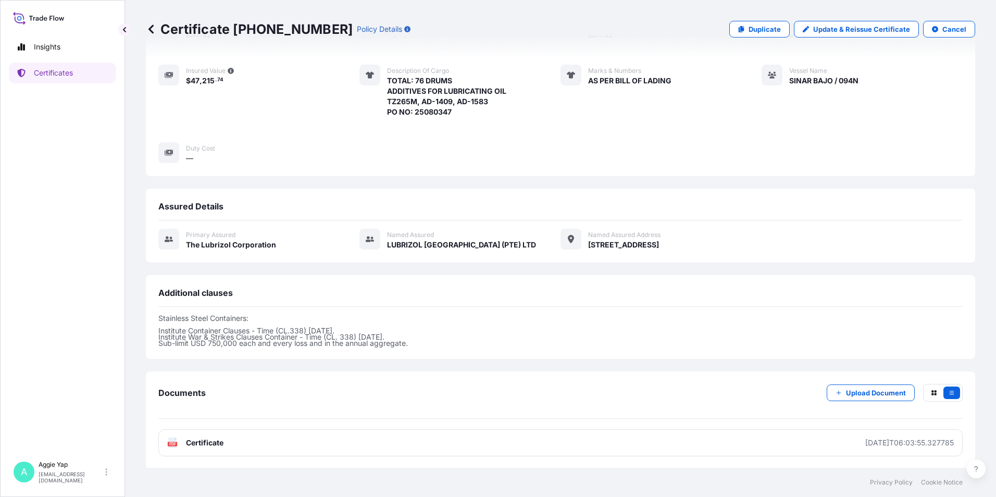
scroll to position [128, 0]
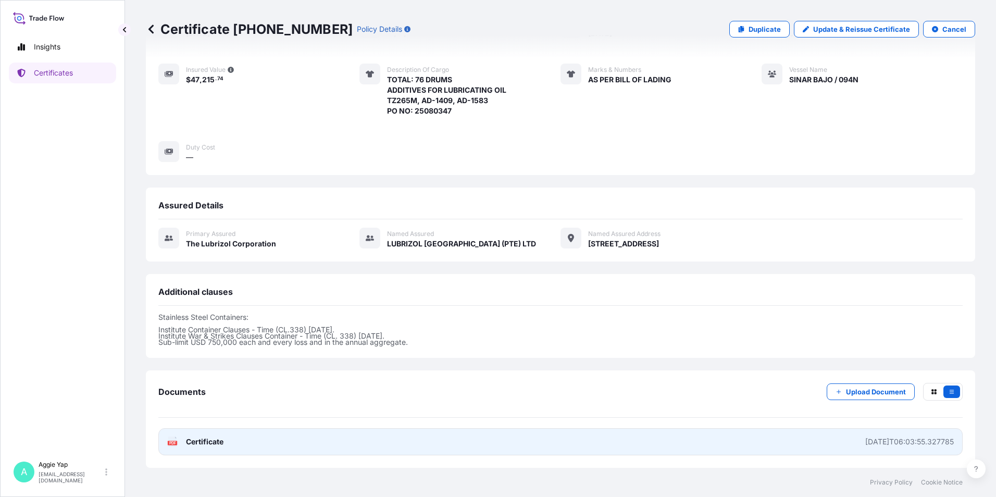
click at [258, 440] on link "PDF Certificate [DATE]T06:03:55.327785" at bounding box center [560, 441] width 804 height 27
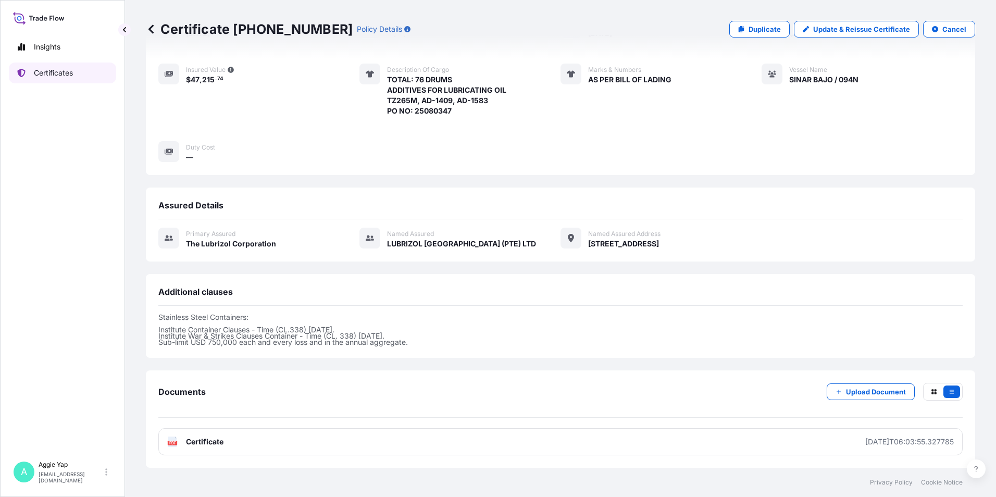
click at [60, 72] on p "Certificates" at bounding box center [53, 73] width 39 height 10
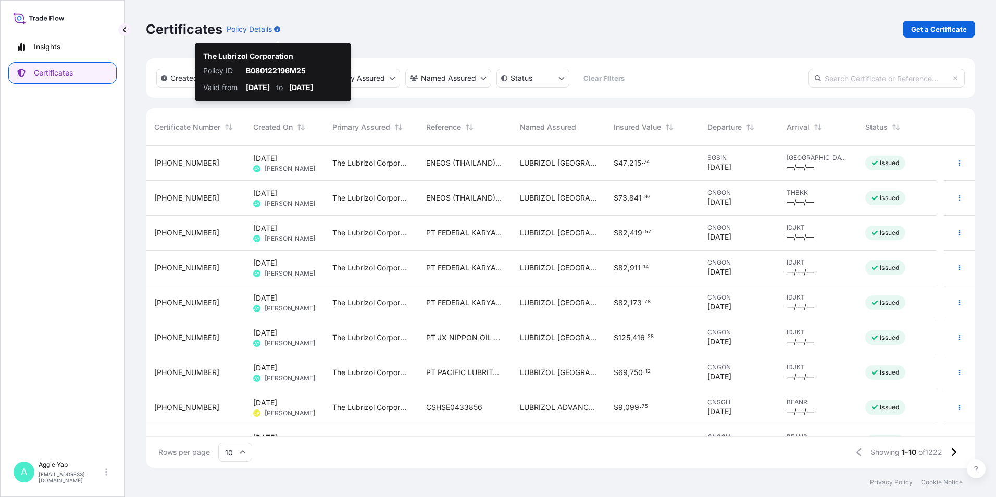
scroll to position [320, 821]
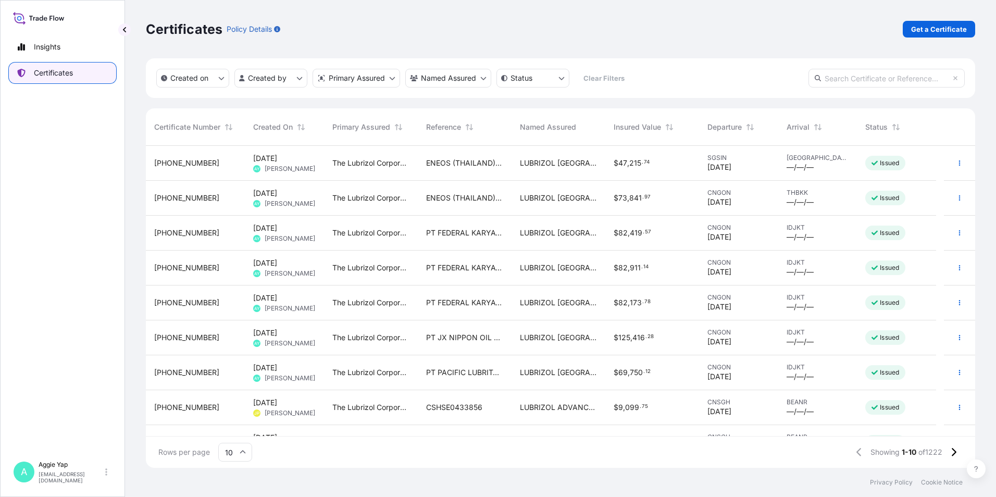
click at [55, 76] on p "Certificates" at bounding box center [53, 73] width 39 height 10
click at [913, 35] on link "Get a Certificate" at bounding box center [939, 29] width 72 height 17
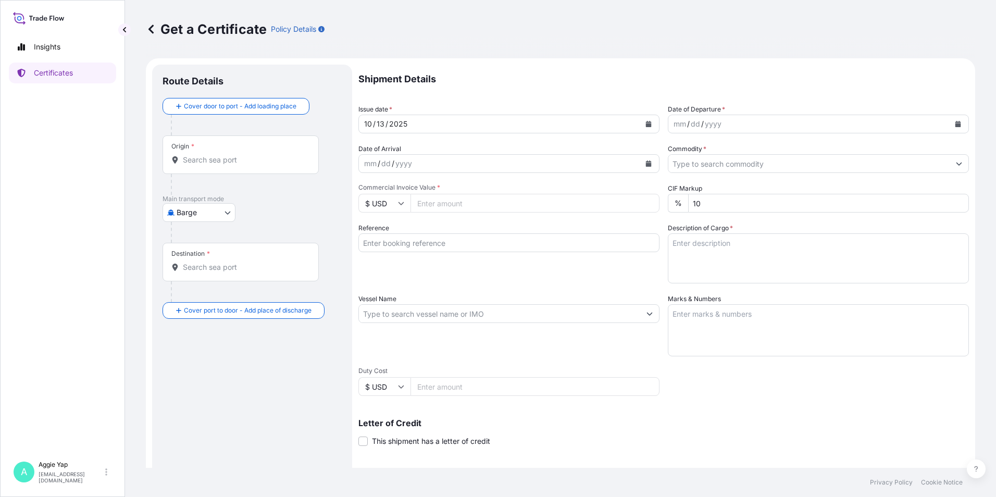
click at [189, 213] on body "Insights Certificates A [PERSON_NAME] [EMAIL_ADDRESS][DOMAIN_NAME] Get a Certif…" at bounding box center [498, 248] width 996 height 497
click at [197, 336] on span "Ocean Vessel" at bounding box center [205, 333] width 46 height 10
select select "Ocean Vessel"
click at [218, 169] on div "Origin *" at bounding box center [241, 159] width 156 height 39
click at [218, 169] on input "Origin *" at bounding box center [244, 164] width 123 height 10
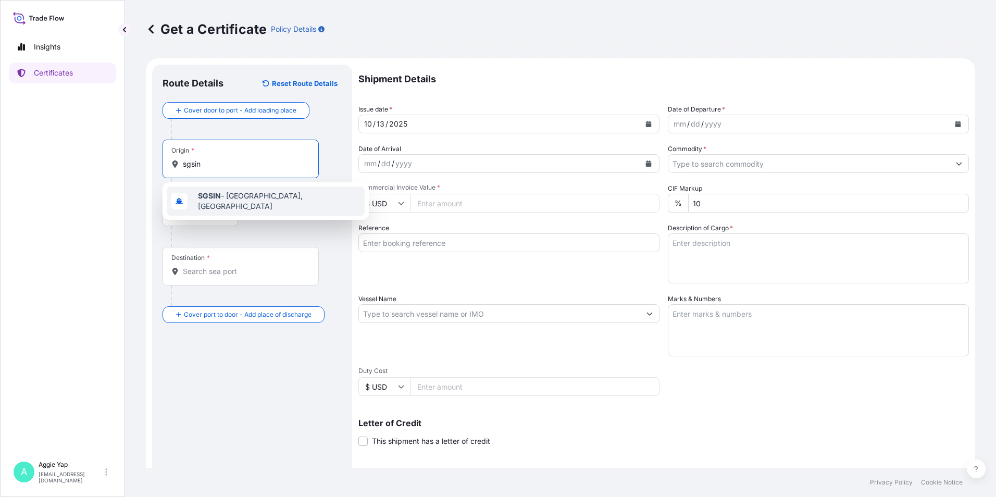
click at [228, 195] on span "SGSIN - [GEOGRAPHIC_DATA], [GEOGRAPHIC_DATA]" at bounding box center [279, 201] width 163 height 21
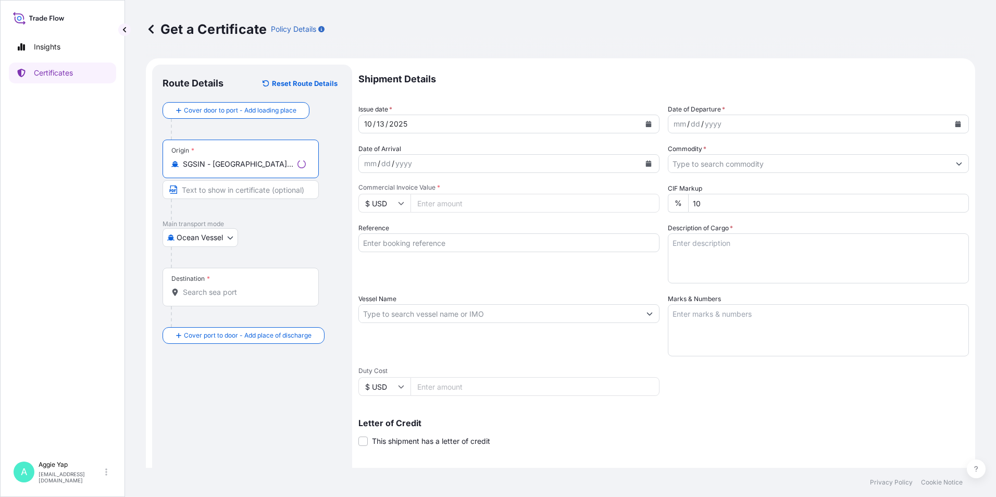
type input "SGSIN - [GEOGRAPHIC_DATA], [GEOGRAPHIC_DATA]"
click at [222, 296] on input "Destination *" at bounding box center [244, 292] width 123 height 10
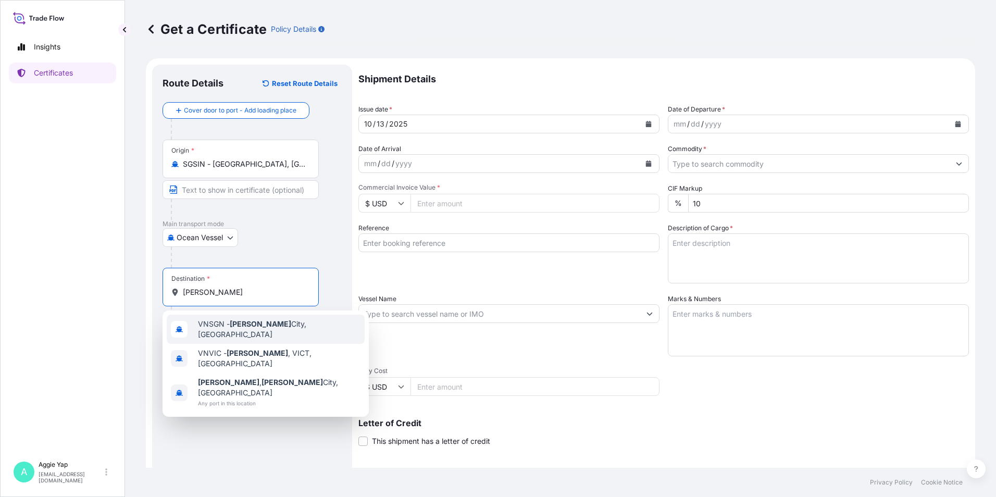
click at [276, 330] on span "VNSGN - [GEOGRAPHIC_DATA], [GEOGRAPHIC_DATA]" at bounding box center [279, 329] width 163 height 21
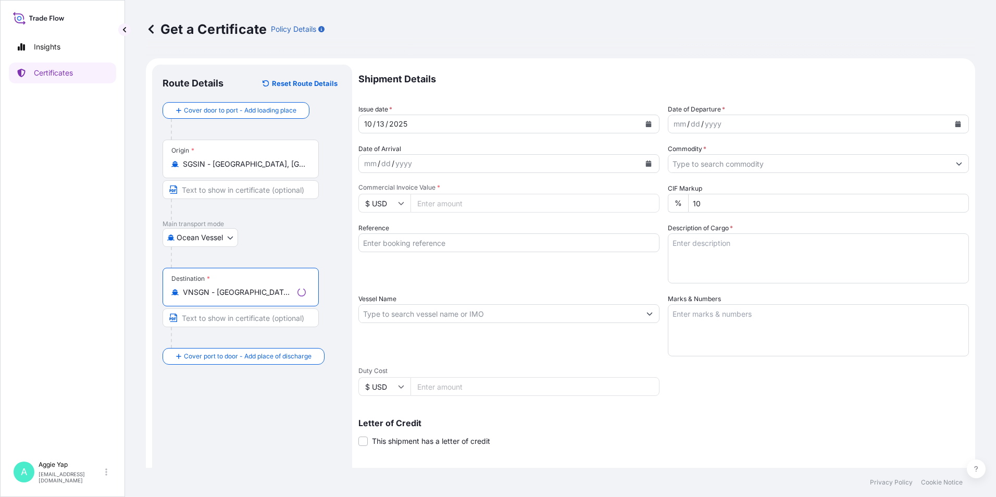
type input "VNSGN - [GEOGRAPHIC_DATA], [GEOGRAPHIC_DATA]"
click at [218, 186] on input "Text to appear on certificate" at bounding box center [241, 189] width 156 height 19
type input "[GEOGRAPHIC_DATA]"
click at [209, 319] on input "Text to appear on certificate" at bounding box center [241, 317] width 156 height 19
type input "[GEOGRAPHIC_DATA]"
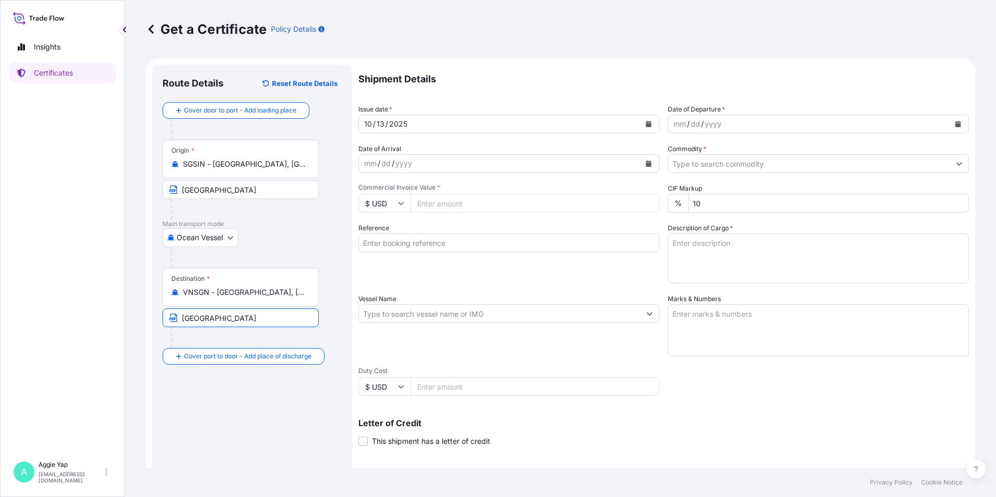
click at [304, 431] on div "Route Details Reset Route Details Cover door to port - Add loading place Place …" at bounding box center [252, 327] width 179 height 505
click at [646, 122] on icon "Calendar" at bounding box center [649, 124] width 6 height 6
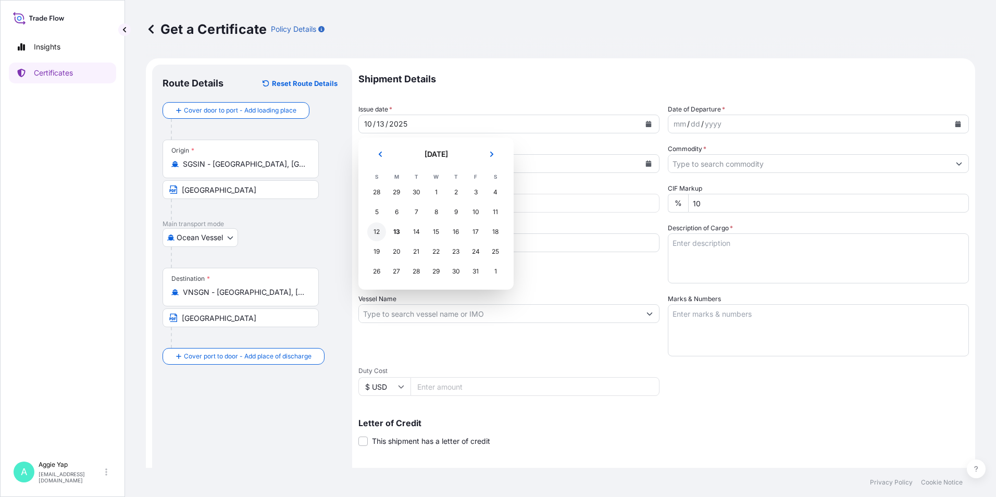
click at [378, 234] on div "12" at bounding box center [376, 231] width 19 height 19
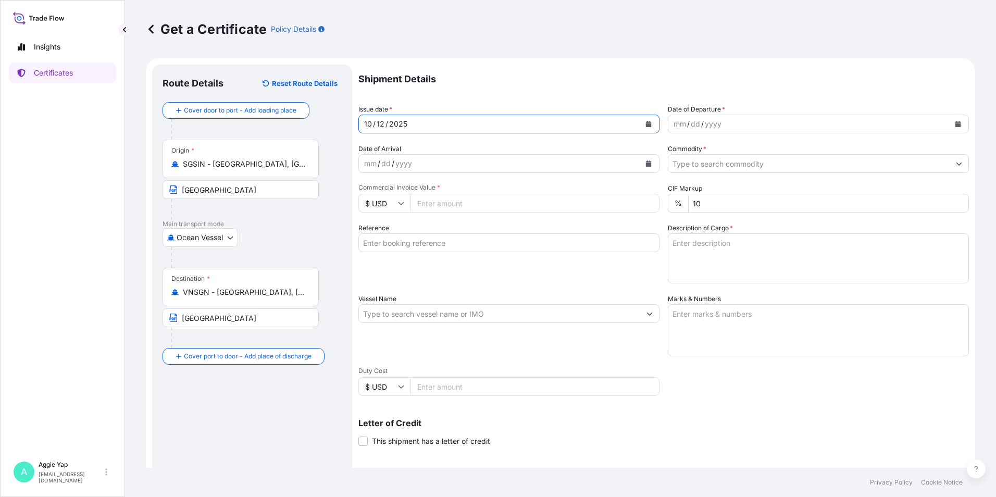
click at [957, 125] on button "Calendar" at bounding box center [958, 124] width 17 height 17
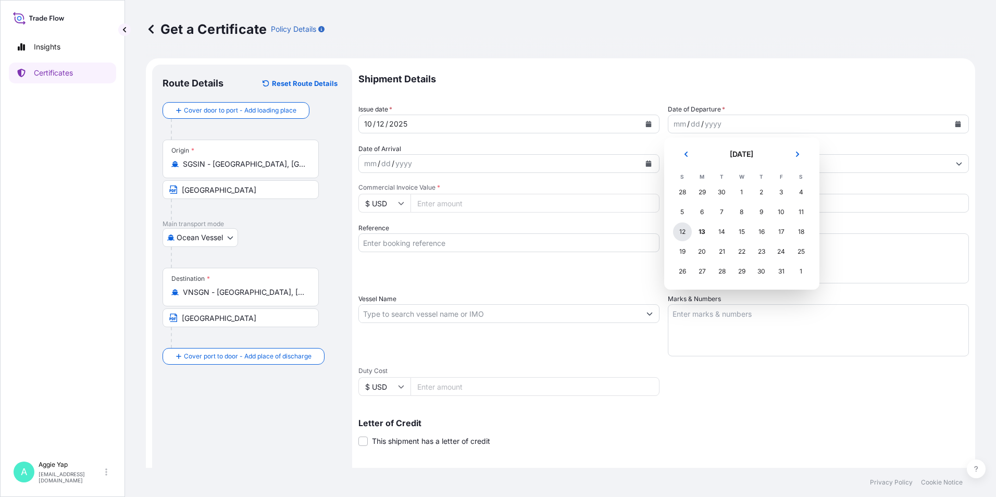
click at [682, 235] on div "12" at bounding box center [682, 231] width 19 height 19
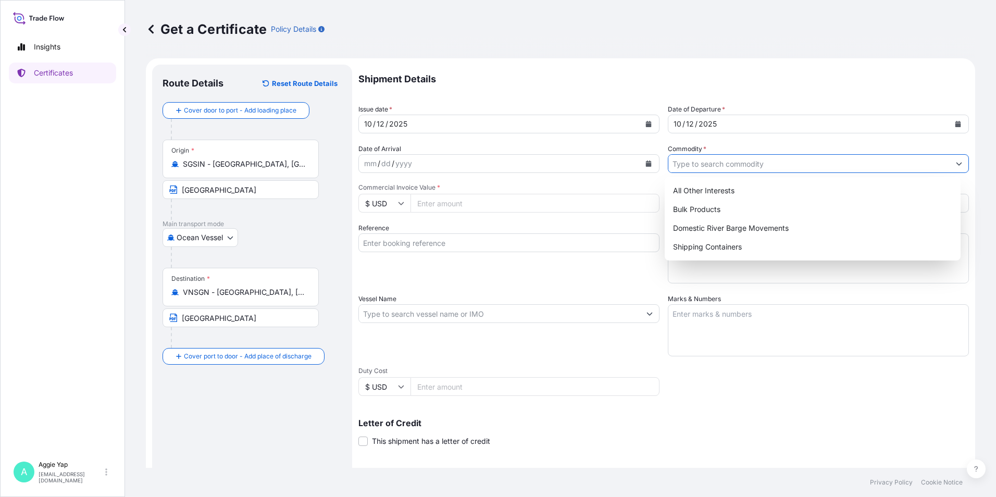
click at [704, 167] on input "Commodity *" at bounding box center [808, 163] width 281 height 19
click at [709, 252] on div "Shipping Containers" at bounding box center [813, 247] width 288 height 19
type input "Shipping Containers"
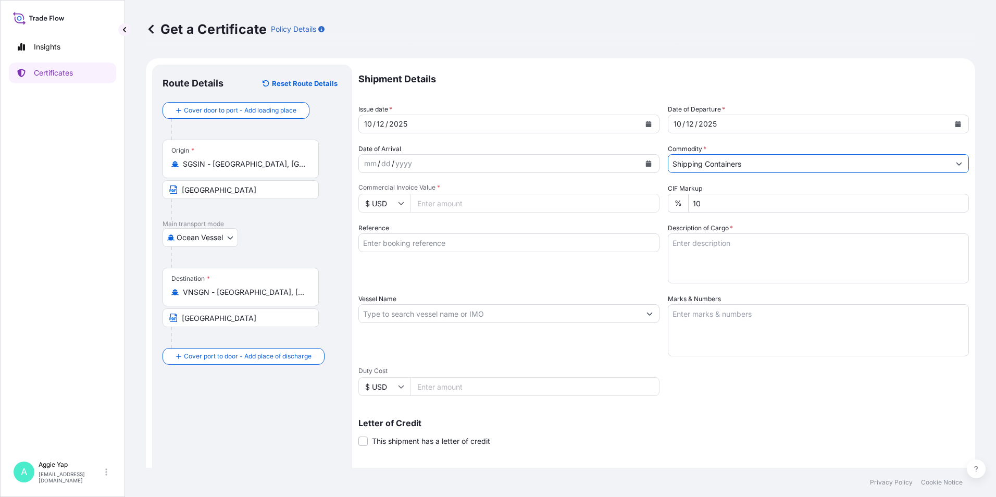
click at [459, 206] on input "Commercial Invoice Value *" at bounding box center [534, 203] width 249 height 19
type input "24737.04"
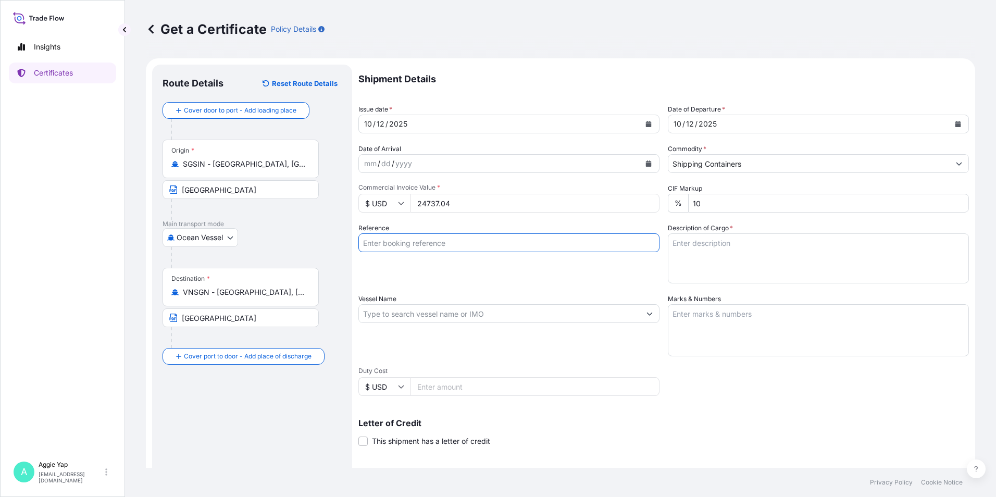
drag, startPoint x: 467, startPoint y: 248, endPoint x: 471, endPoint y: 256, distance: 9.1
click at [471, 256] on div "Reference" at bounding box center [508, 253] width 301 height 60
type input "TOTALENERGIES MARKETING VIETNAM COMPANY LIMITED"
drag, startPoint x: 460, startPoint y: 303, endPoint x: 417, endPoint y: 280, distance: 48.7
click at [458, 302] on div "Vessel Name" at bounding box center [508, 325] width 301 height 63
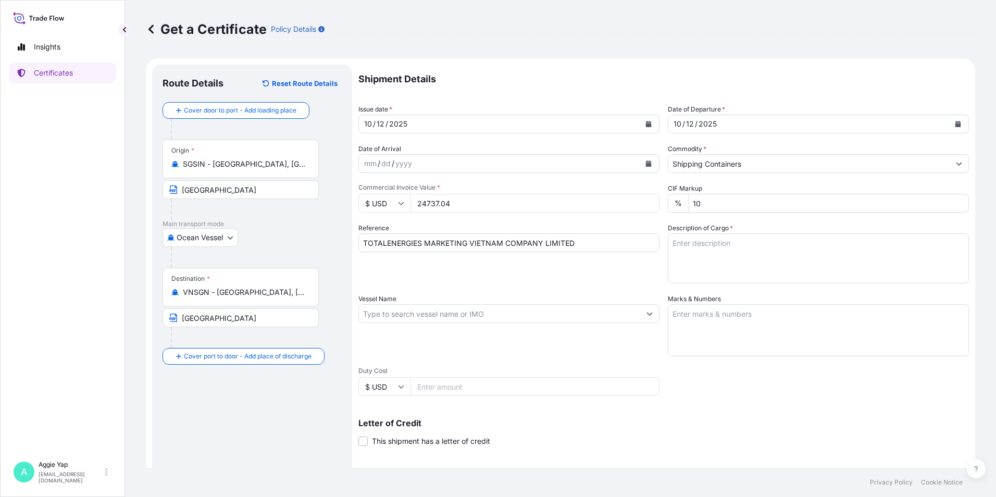
click at [686, 256] on textarea "Description of Cargo *" at bounding box center [818, 258] width 301 height 50
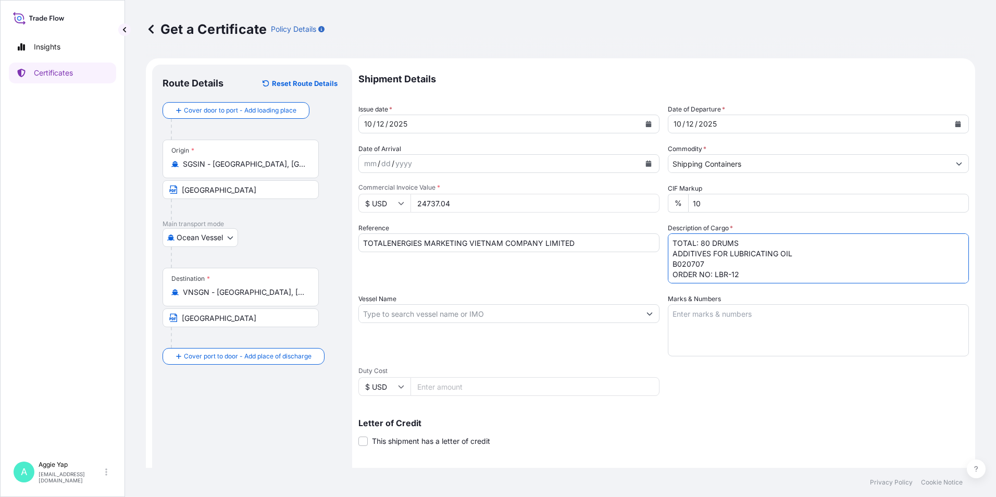
type textarea "TOTAL: 80 DRUMS ADDITIVES FOR LUBRICATING OIL B020707 ORDER NO: LBR-12"
click at [462, 316] on input "Vessel Name" at bounding box center [499, 313] width 281 height 19
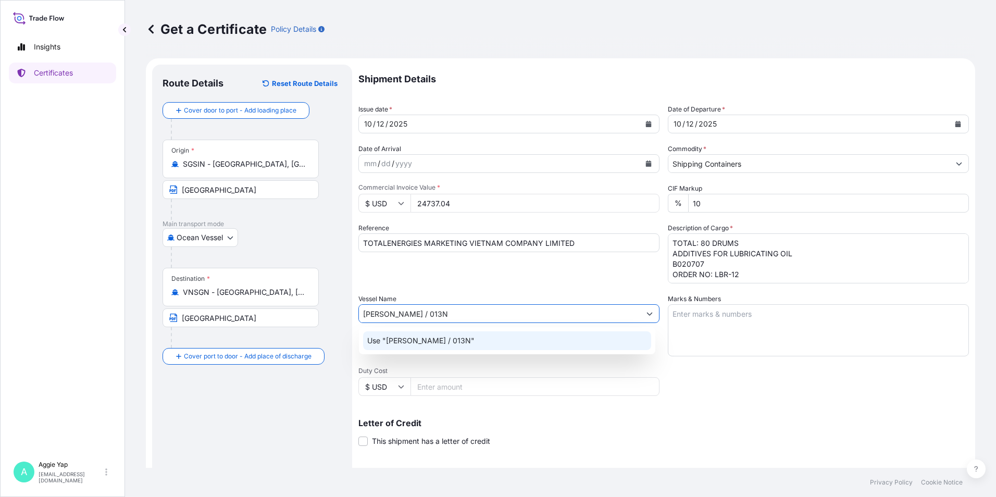
click at [466, 342] on div "Use "[PERSON_NAME] / 013N"" at bounding box center [507, 340] width 288 height 19
type input "[PERSON_NAME] / 013N"
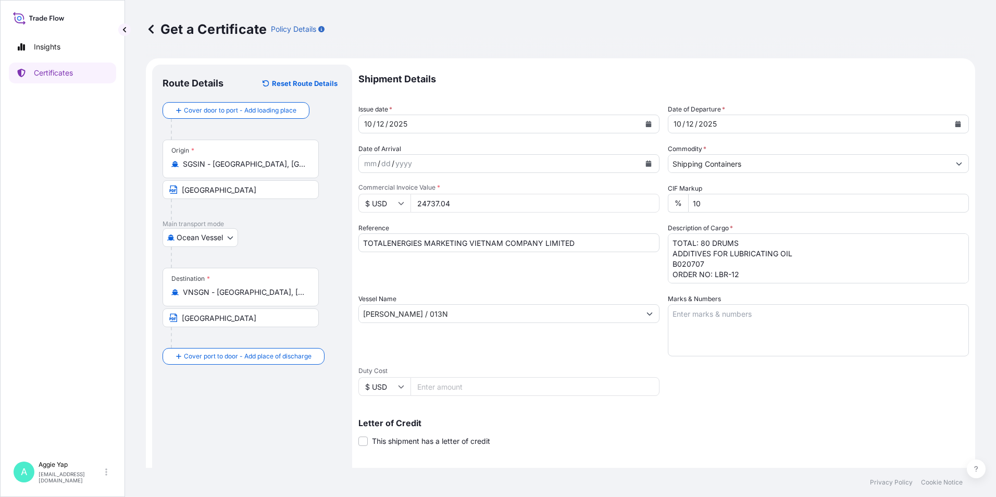
drag, startPoint x: 705, startPoint y: 303, endPoint x: 699, endPoint y: 307, distance: 8.2
click at [704, 303] on label "Marks & Numbers" at bounding box center [694, 299] width 53 height 10
click at [704, 304] on textarea "Marks & Numbers" at bounding box center [818, 330] width 301 height 52
click at [695, 308] on textarea "Marks & Numbers" at bounding box center [818, 330] width 301 height 52
type textarea "AS PER BILL OF LADING"
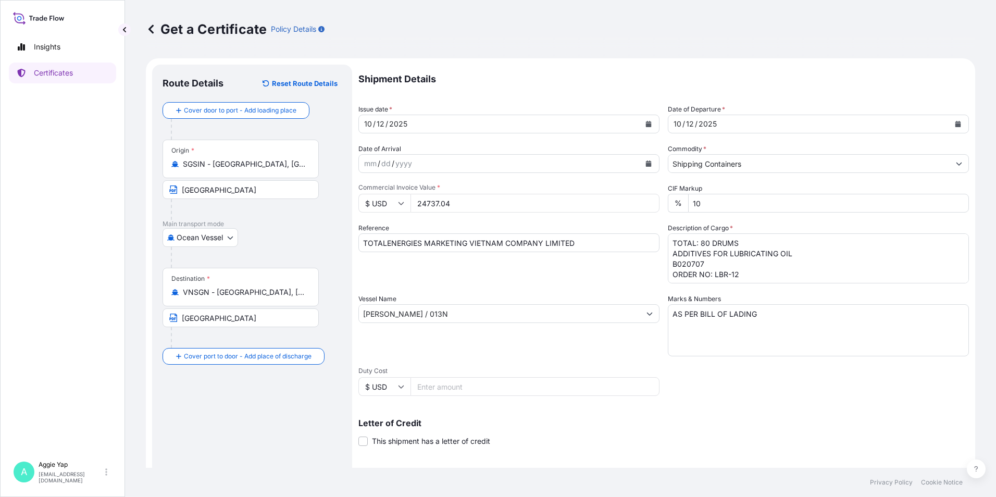
click at [683, 405] on div "Shipment Details Issue date * [DATE] Date of Departure * [DATE] Date of Arrival…" at bounding box center [663, 313] width 611 height 496
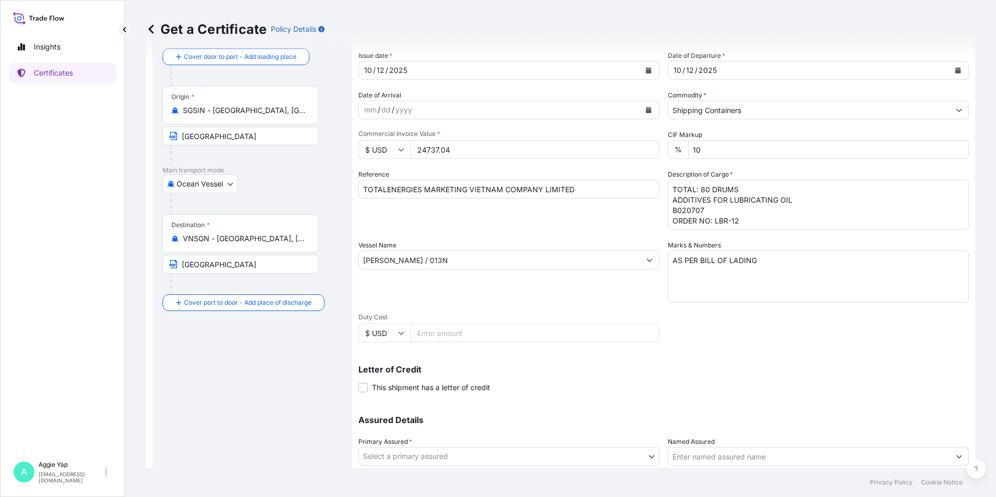
scroll to position [104, 0]
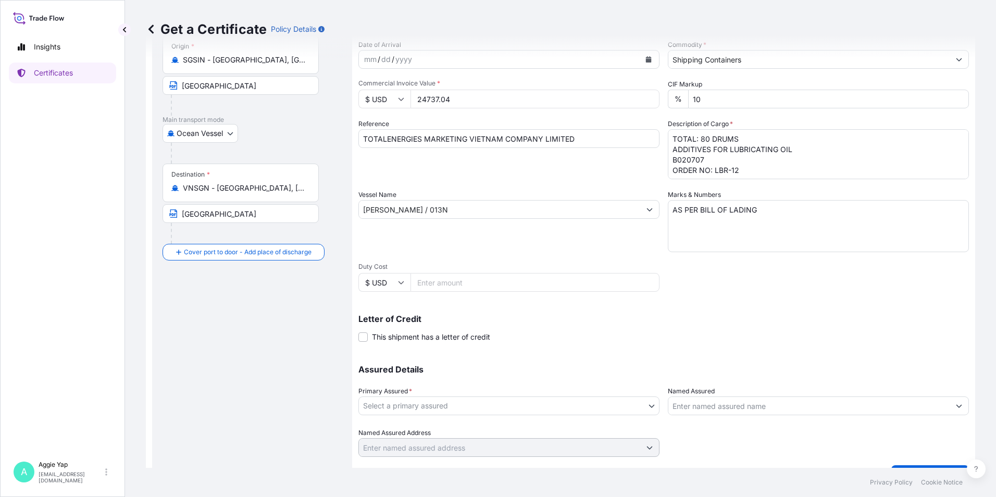
click at [410, 393] on span "*" at bounding box center [410, 391] width 3 height 8
click at [417, 403] on body "Insights Certificates A [PERSON_NAME] [EMAIL_ADDRESS][DOMAIN_NAME] Get a Certif…" at bounding box center [498, 248] width 996 height 497
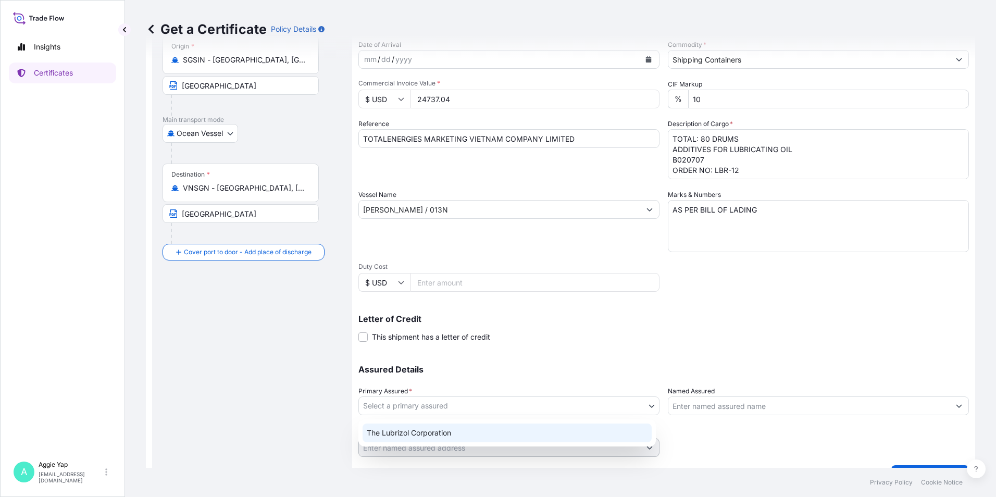
click at [436, 432] on div "The Lubrizol Corporation" at bounding box center [507, 433] width 289 height 19
select select "31566"
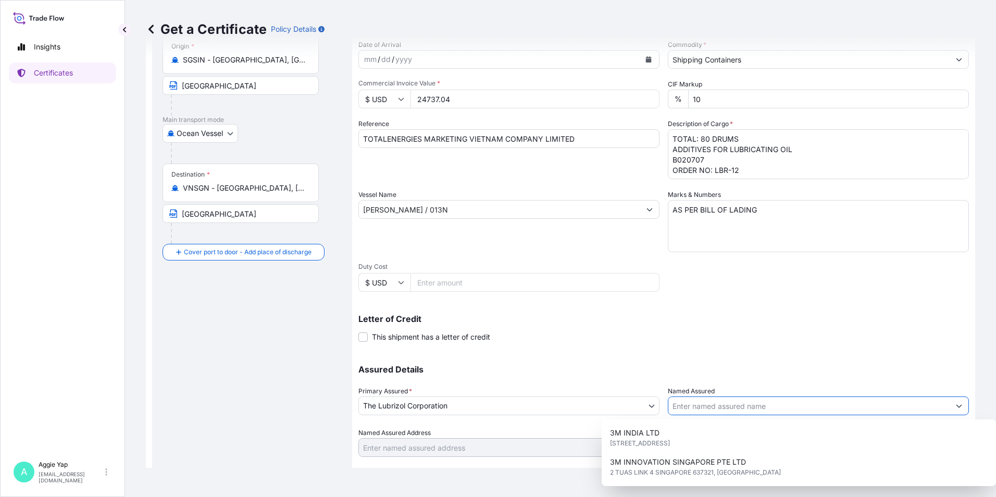
click at [718, 409] on input "Named Assured" at bounding box center [808, 405] width 281 height 19
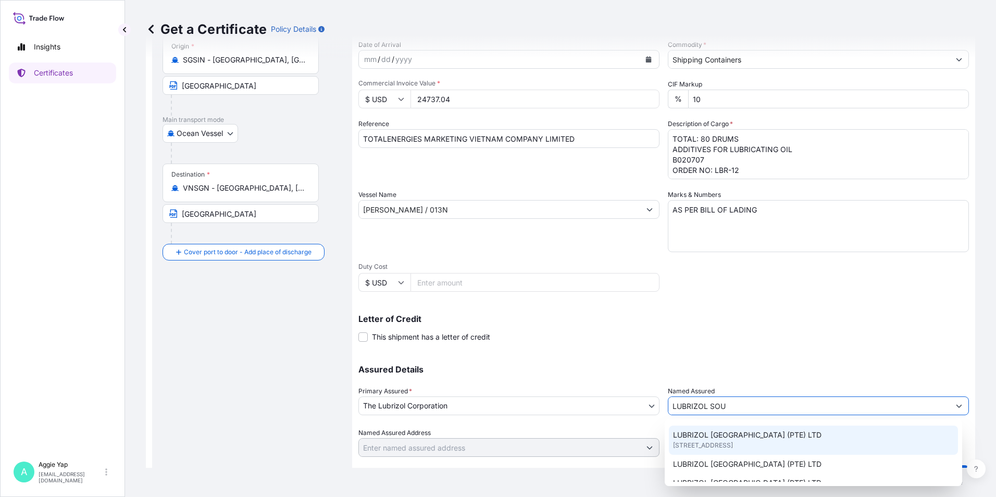
click at [725, 443] on span "[STREET_ADDRESS]" at bounding box center [703, 445] width 60 height 10
type input "LUBRIZOL [GEOGRAPHIC_DATA] (PTE) LTD"
type input "[STREET_ADDRESS]"
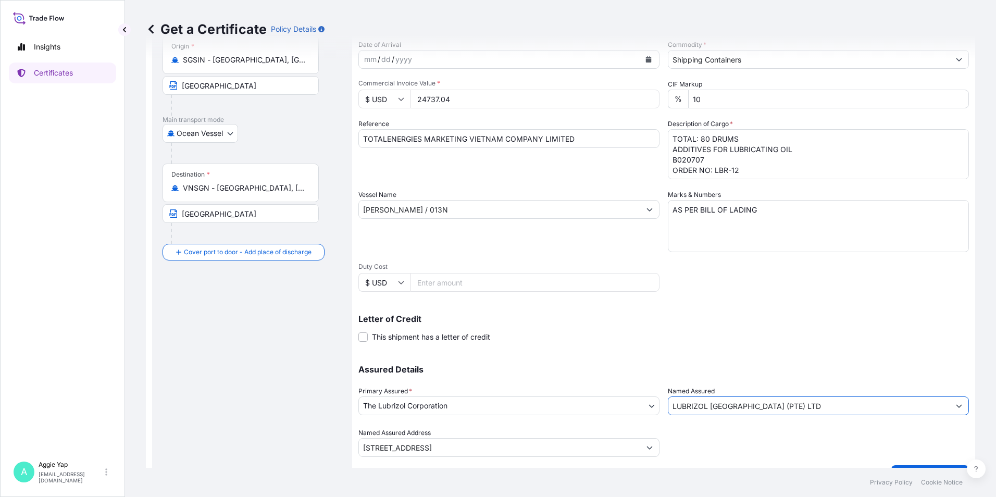
type input "LUBRIZOL [GEOGRAPHIC_DATA] (PTE) LTD"
click at [633, 317] on p "Letter of Credit" at bounding box center [663, 319] width 611 height 8
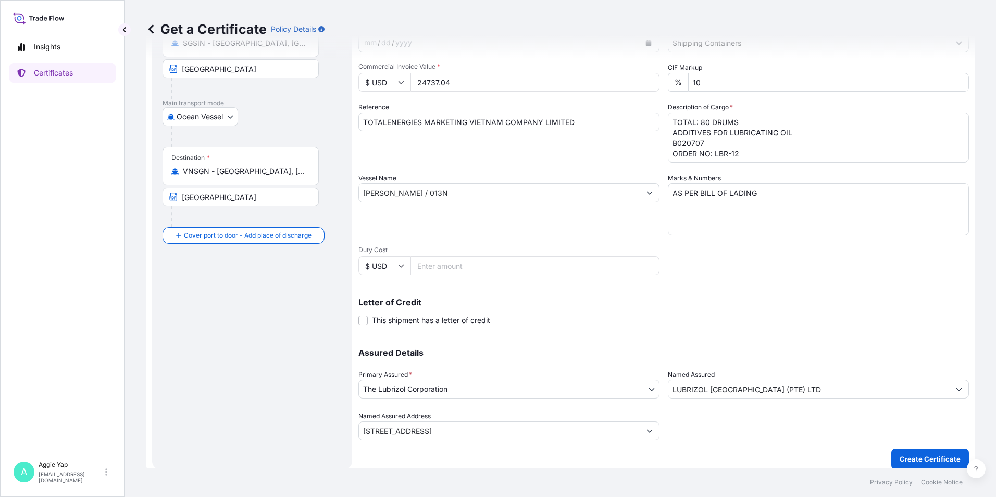
scroll to position [129, 0]
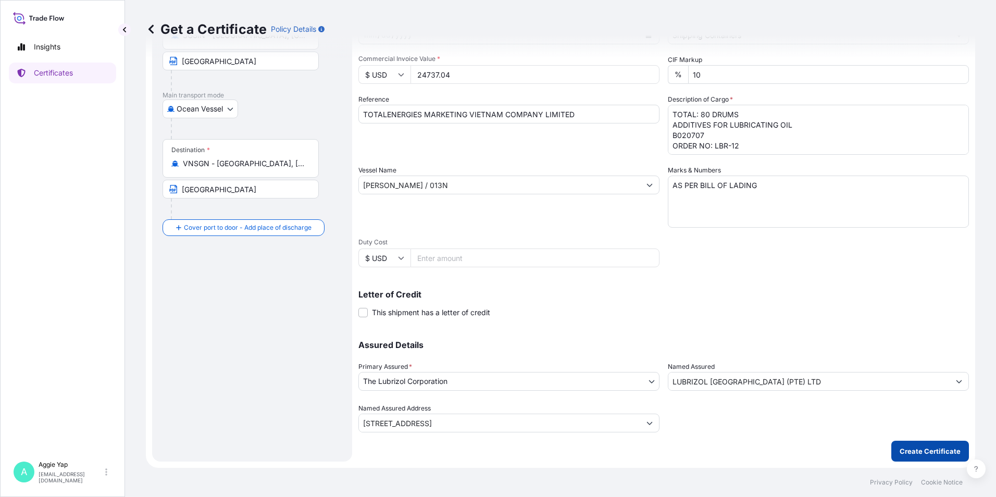
click at [916, 454] on p "Create Certificate" at bounding box center [930, 451] width 61 height 10
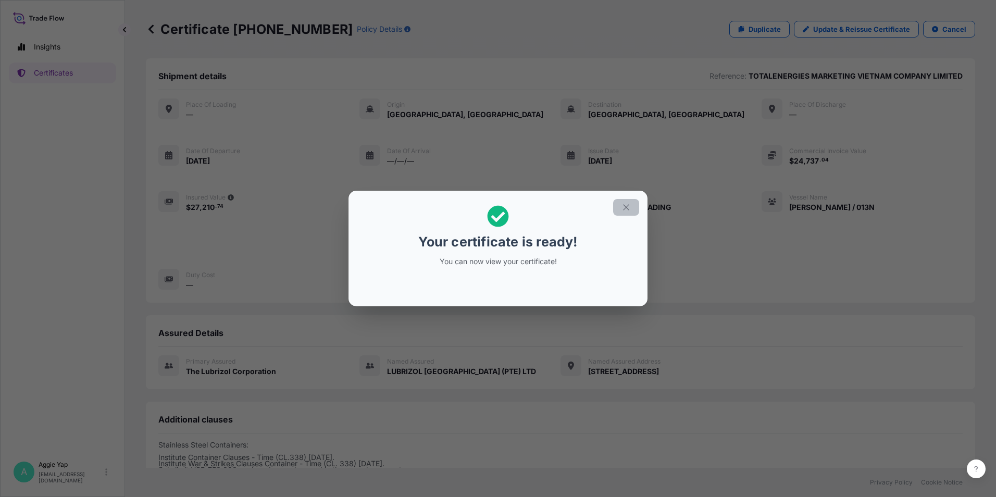
click at [624, 213] on button "button" at bounding box center [626, 207] width 26 height 17
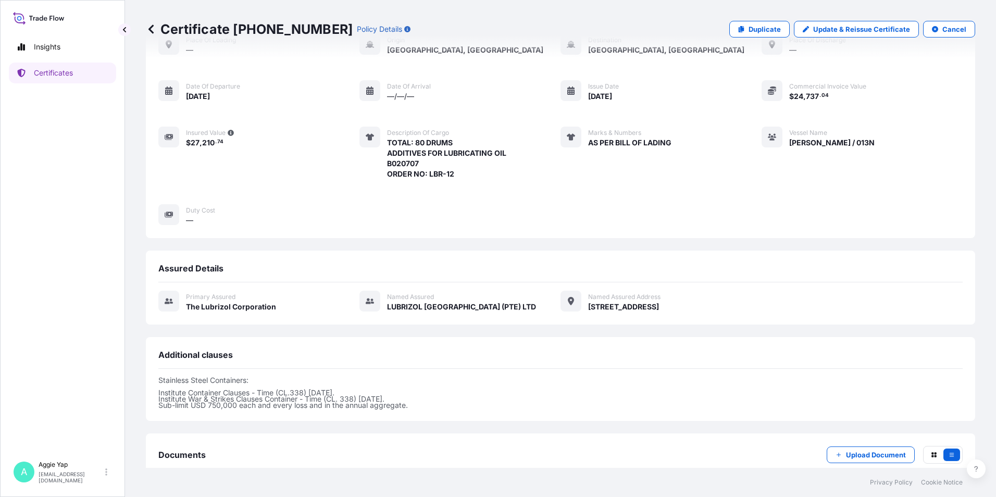
scroll to position [128, 0]
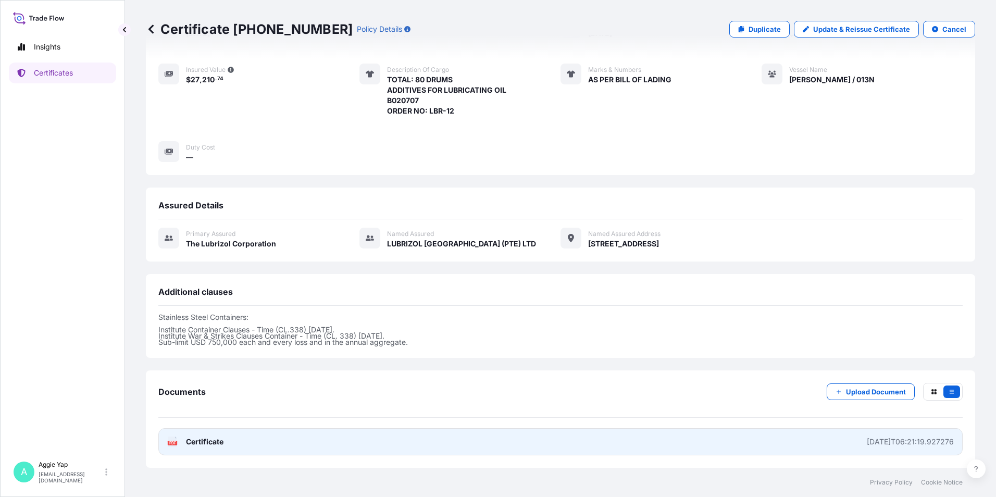
click at [726, 449] on link "PDF Certificate [DATE]T06:21:19.927276" at bounding box center [560, 441] width 804 height 27
